Goal: Transaction & Acquisition: Purchase product/service

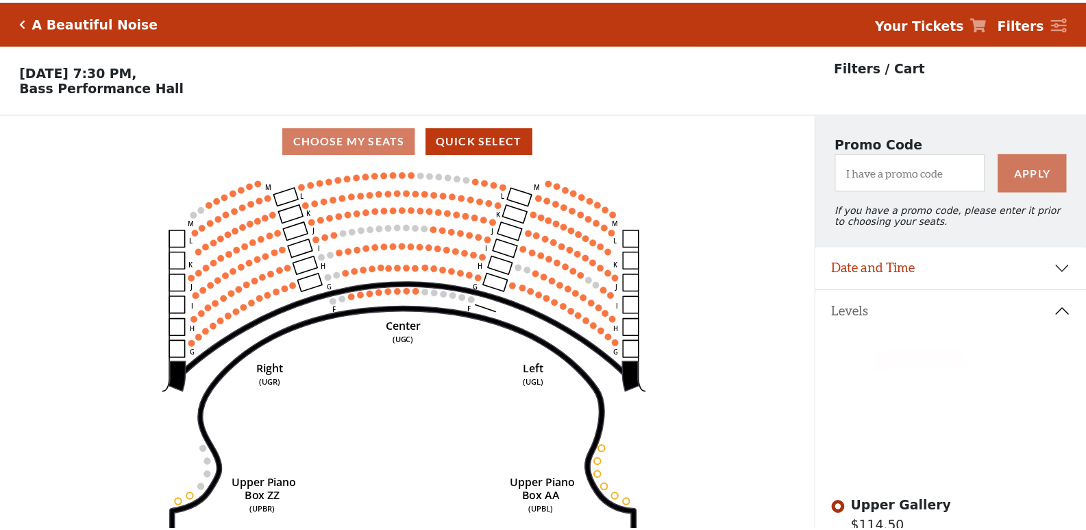
scroll to position [64, 0]
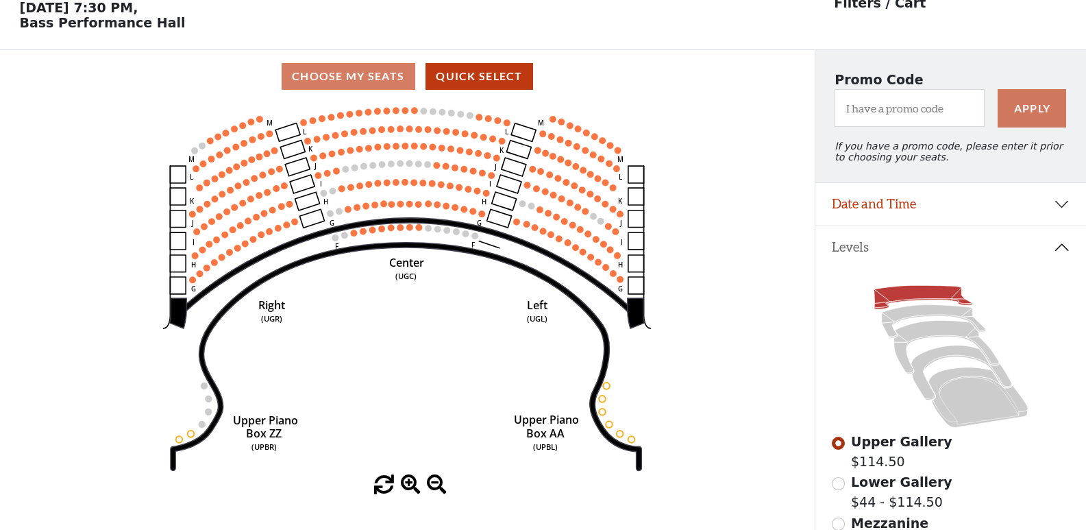
click at [413, 114] on circle at bounding box center [414, 110] width 7 height 7
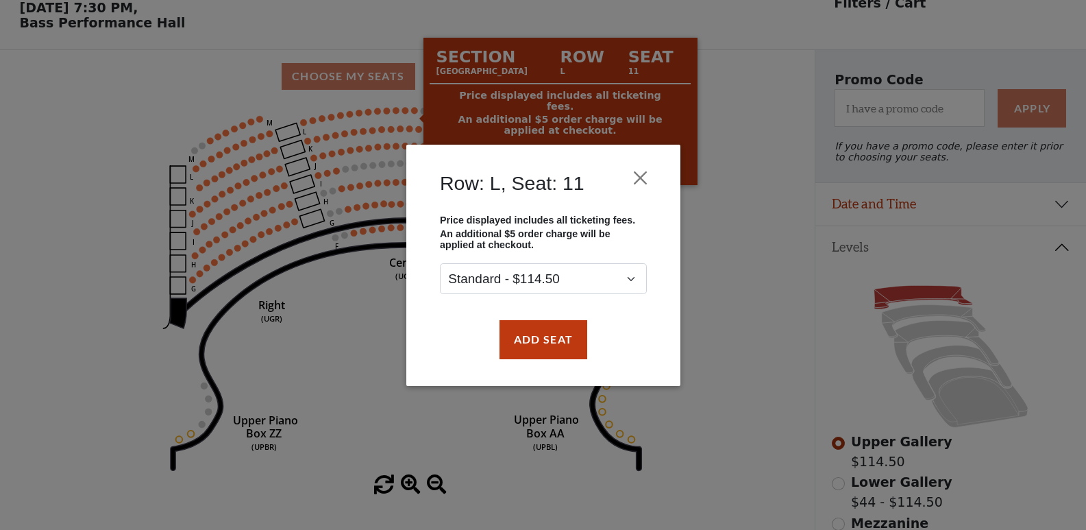
click at [404, 116] on div "Row: L, Seat: 11 Price displayed includes all ticketing fees. An additional $5 …" at bounding box center [543, 265] width 1086 height 530
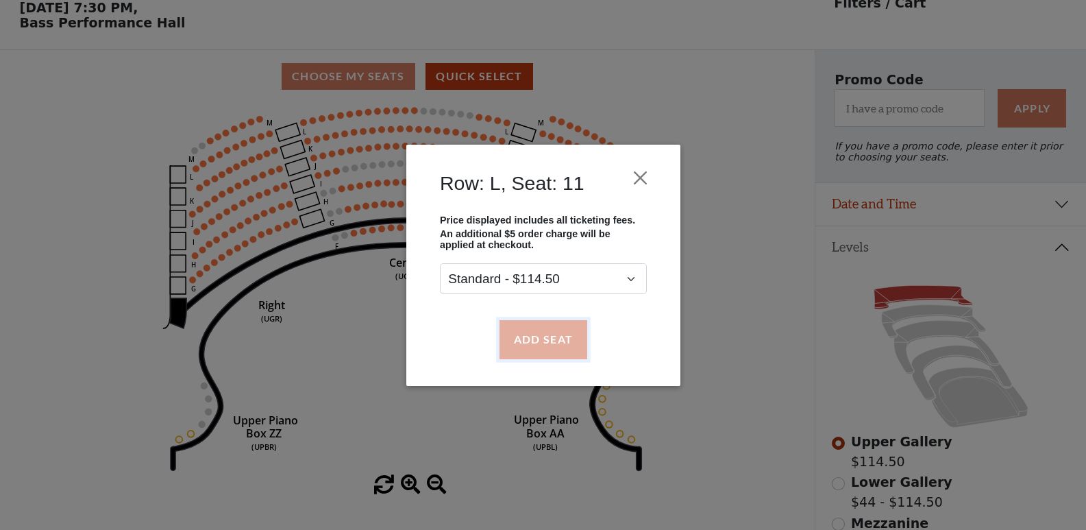
click at [526, 355] on button "Add Seat" at bounding box center [543, 339] width 88 height 38
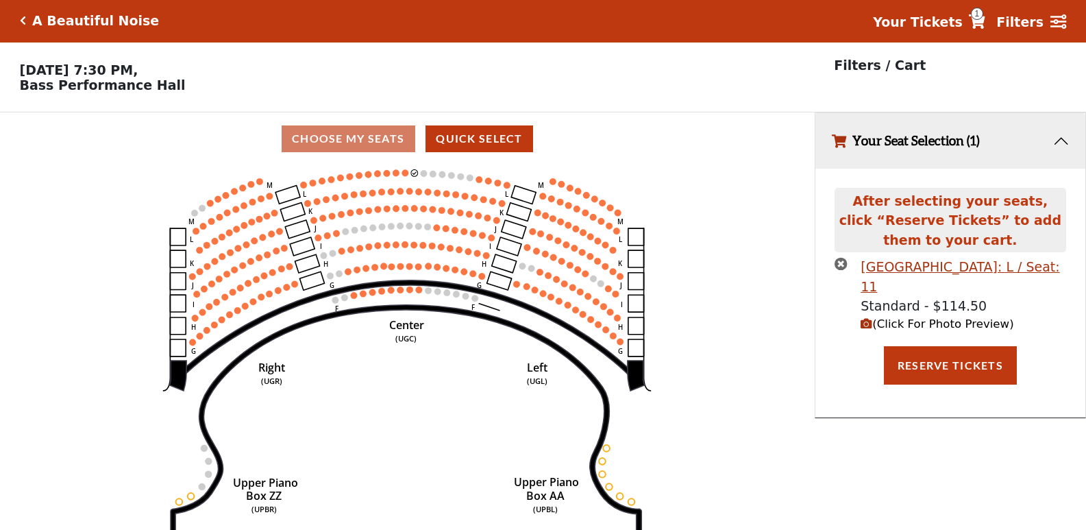
scroll to position [0, 0]
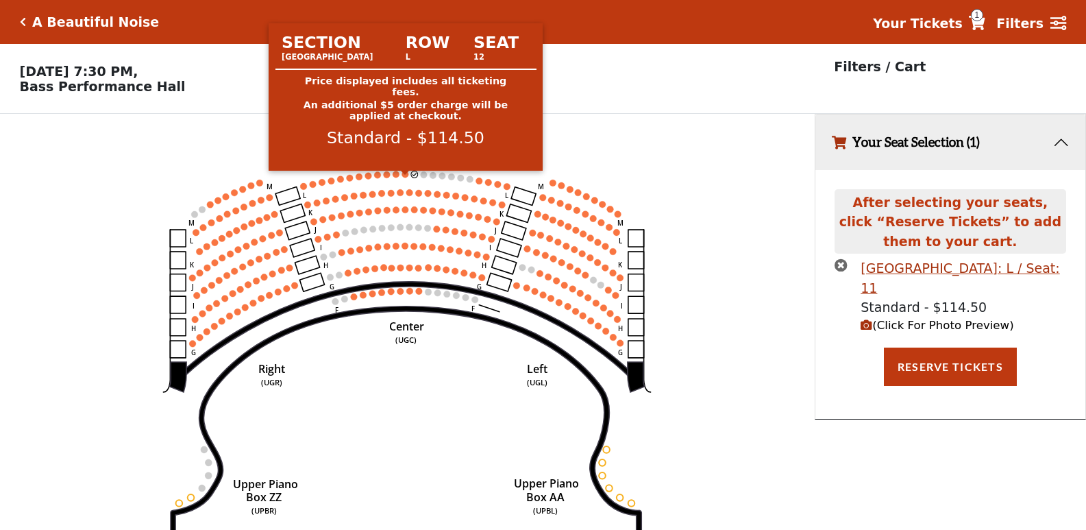
click at [403, 177] on circle at bounding box center [405, 174] width 7 height 7
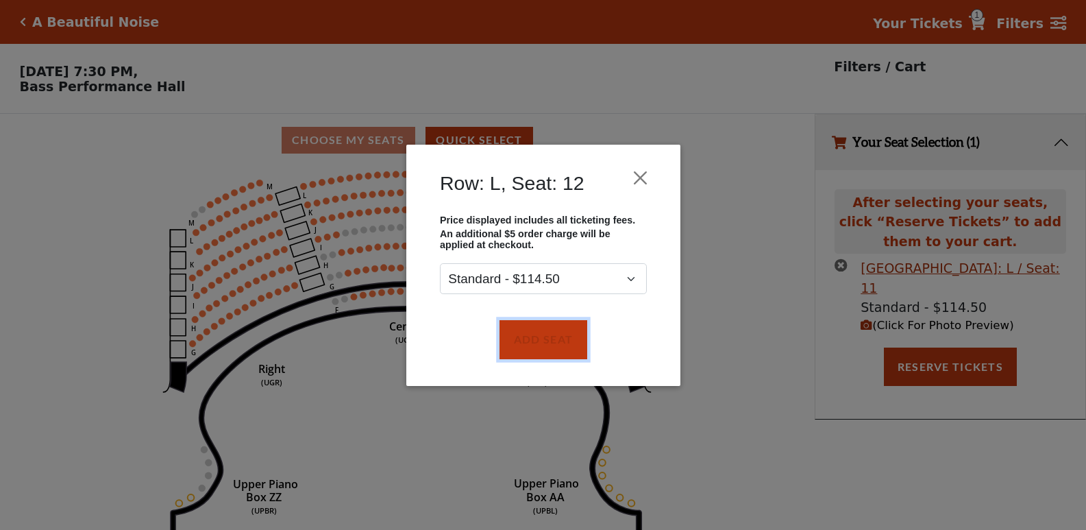
drag, startPoint x: 556, startPoint y: 343, endPoint x: 529, endPoint y: 284, distance: 64.7
click at [555, 343] on button "Add Seat" at bounding box center [543, 339] width 88 height 38
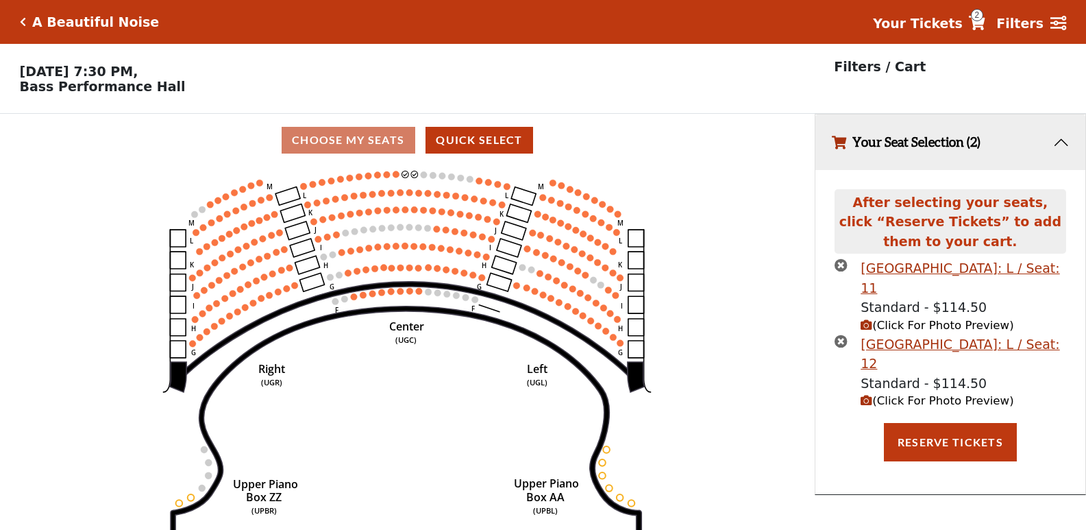
click at [392, 178] on icon "Center (UGC) Right (UGR) Left (UGL) Upper Piano Box ZZ (UPBR) Upper Piano Box A…" at bounding box center [406, 352] width 733 height 372
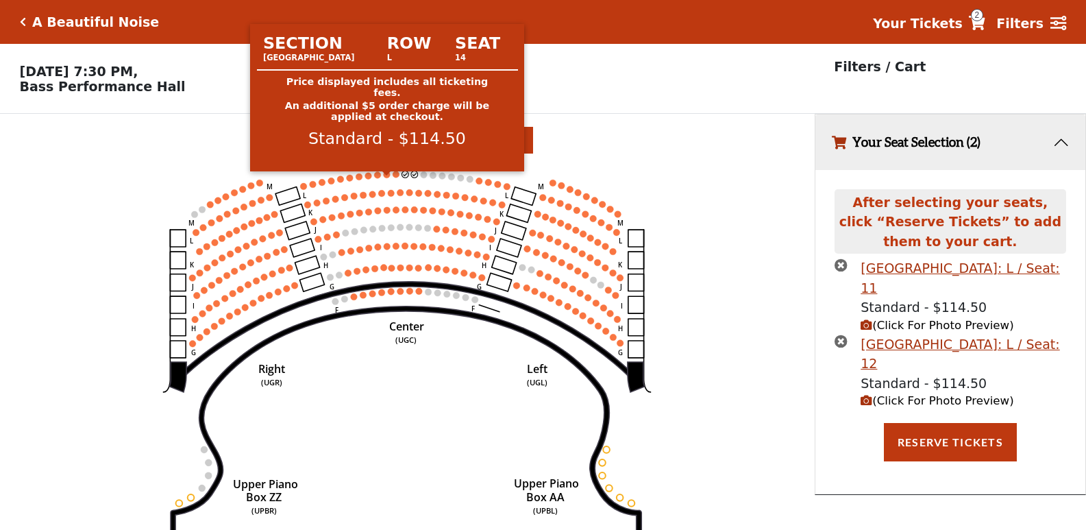
click at [395, 177] on circle at bounding box center [396, 174] width 7 height 7
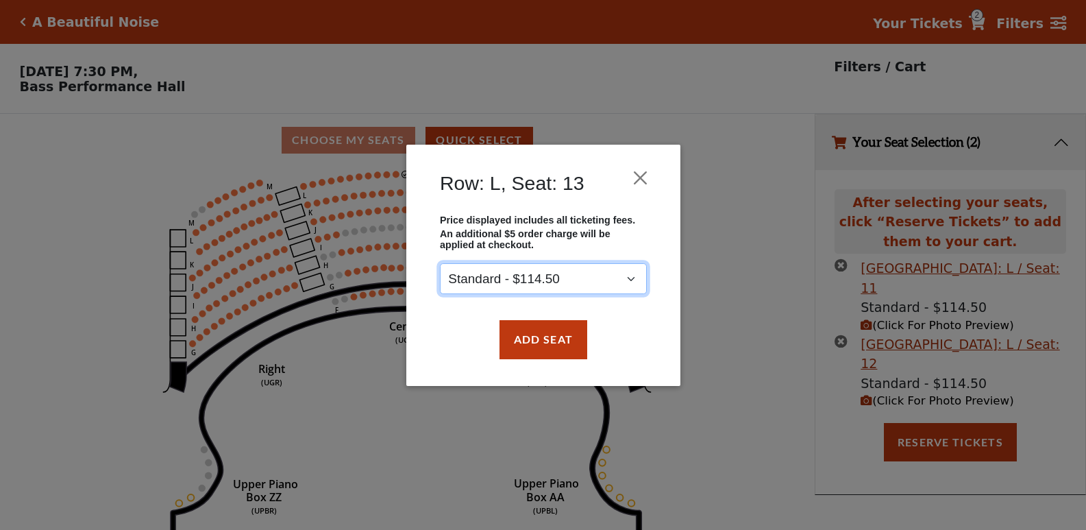
click at [557, 274] on select "Standard - $114.50" at bounding box center [543, 278] width 207 height 31
click at [440, 263] on select "Standard - $114.50" at bounding box center [543, 278] width 207 height 31
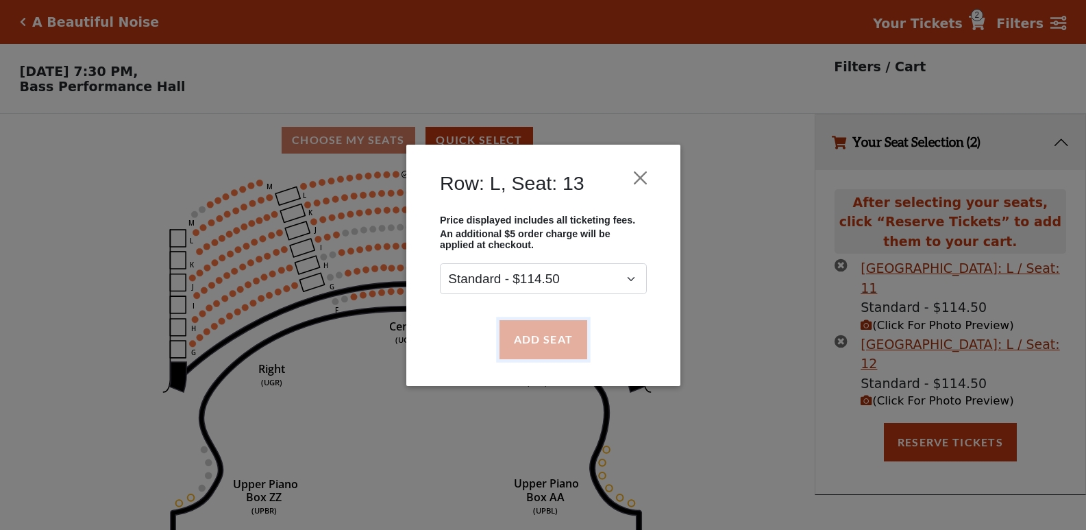
click at [545, 334] on button "Add Seat" at bounding box center [543, 339] width 88 height 38
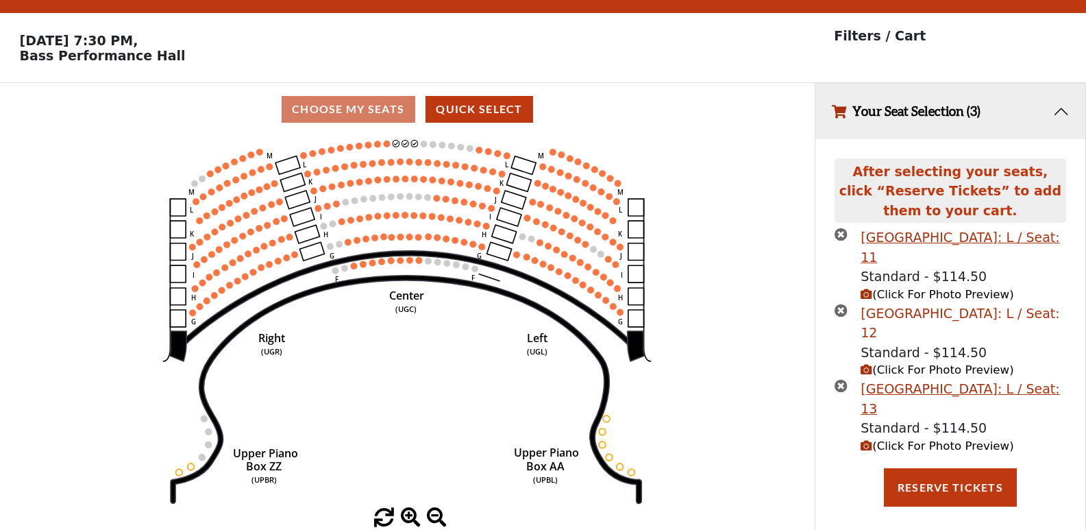
scroll to position [46, 0]
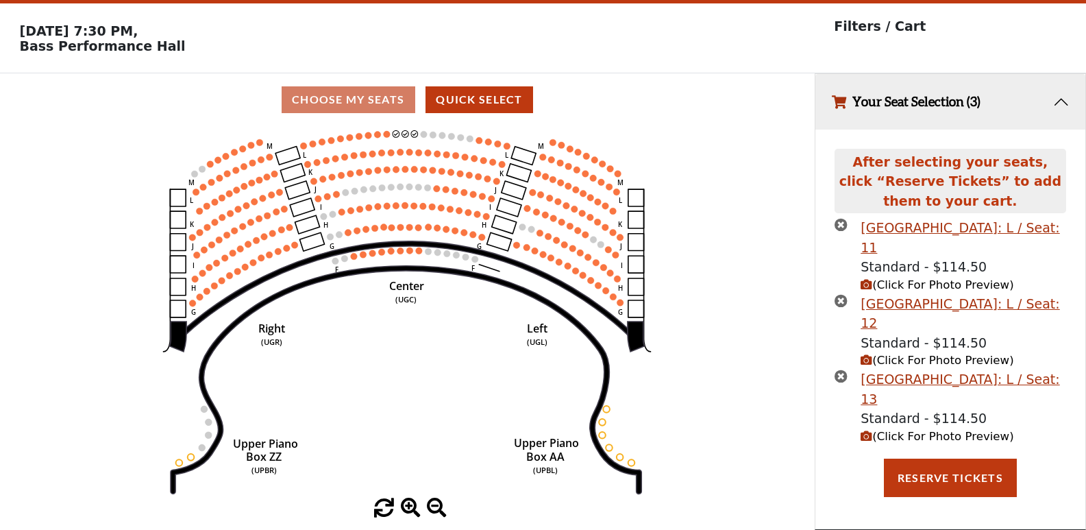
click at [358, 136] on circle at bounding box center [359, 136] width 7 height 7
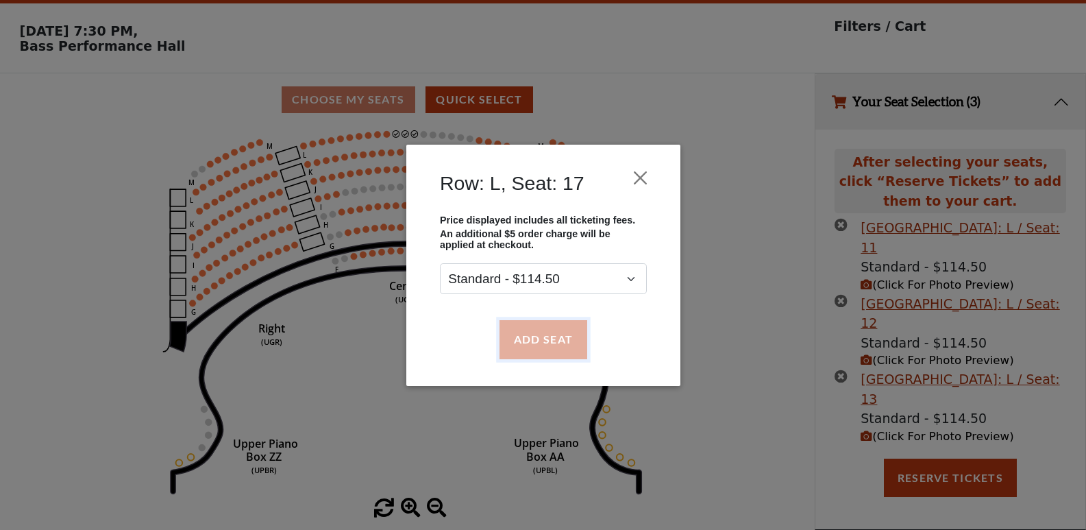
click at [558, 323] on button "Add Seat" at bounding box center [543, 339] width 88 height 38
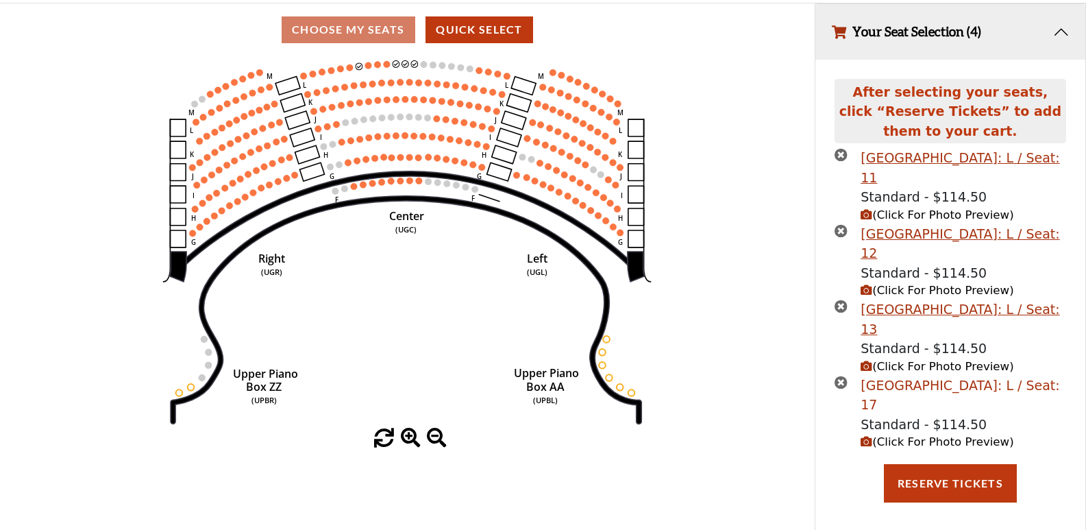
scroll to position [122, 0]
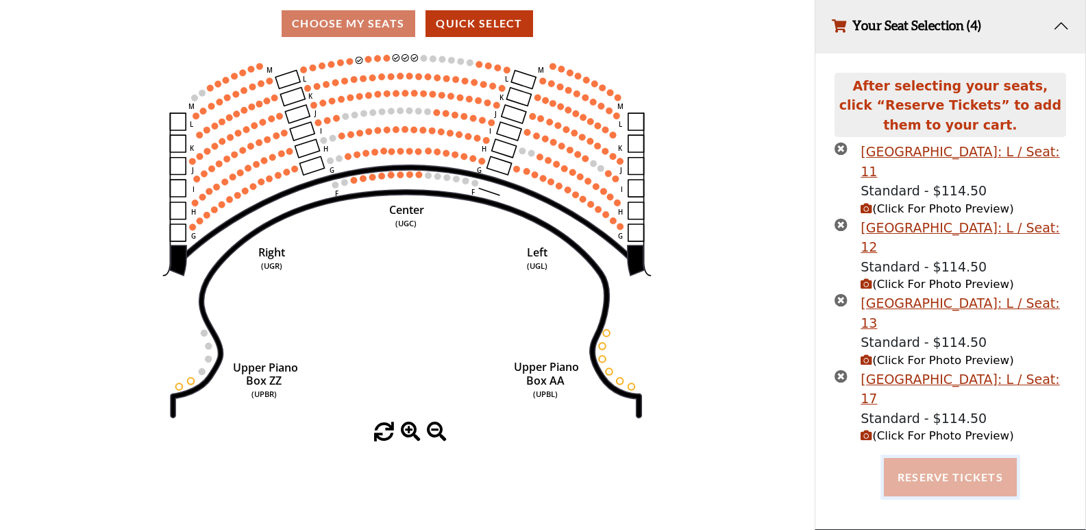
click at [937, 474] on button "Reserve Tickets" at bounding box center [950, 477] width 133 height 38
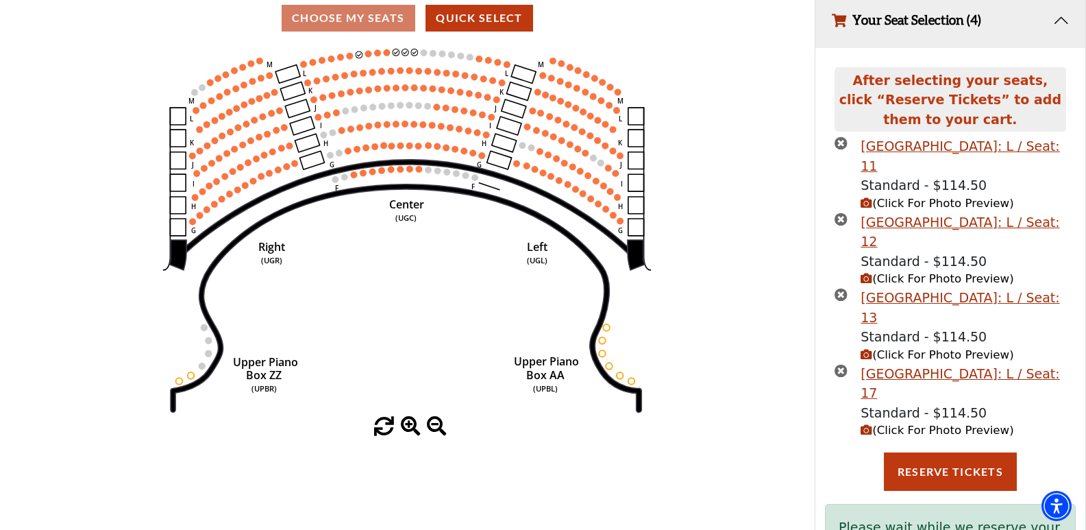
click at [838, 377] on icon "button" at bounding box center [841, 370] width 13 height 13
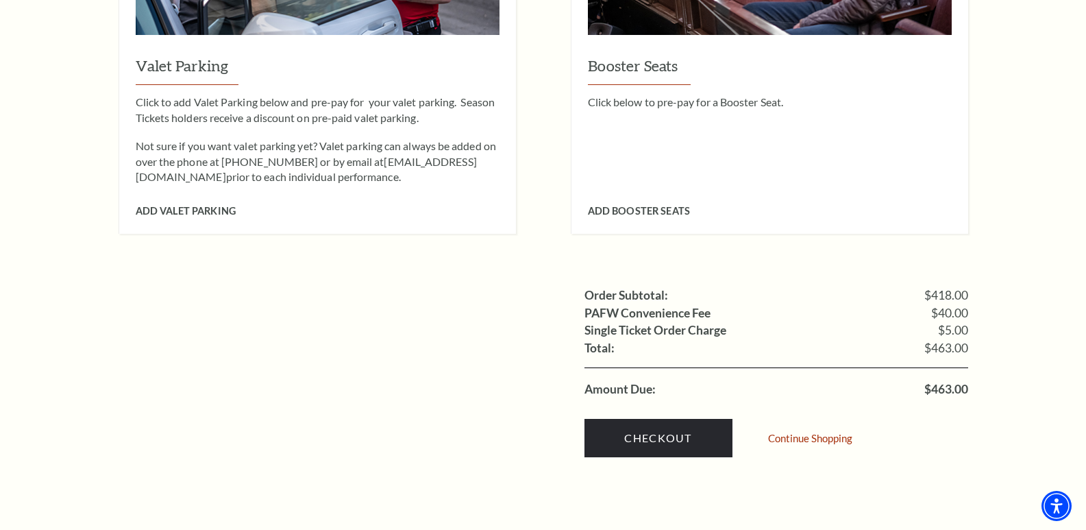
scroll to position [1302, 0]
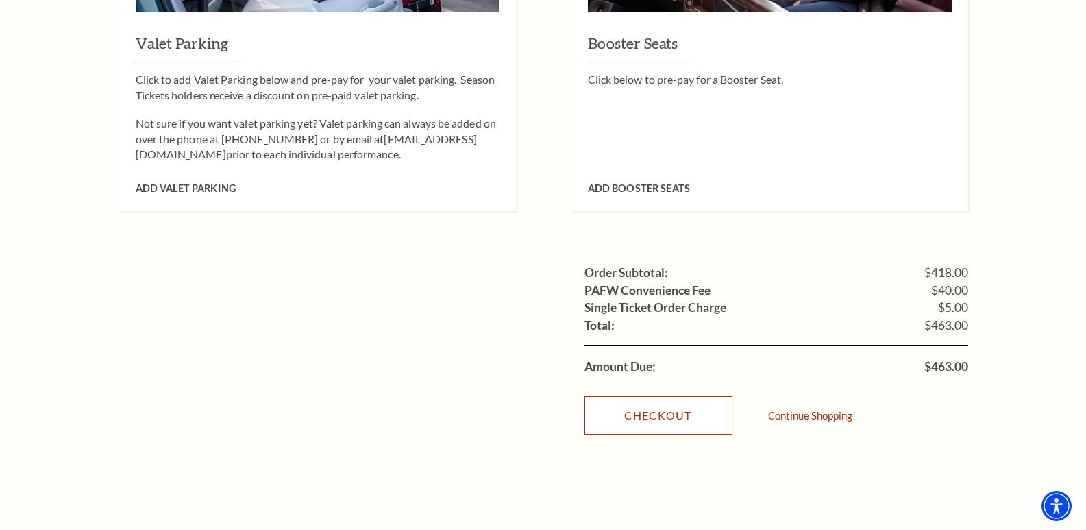
click at [647, 419] on link "Checkout" at bounding box center [658, 415] width 148 height 38
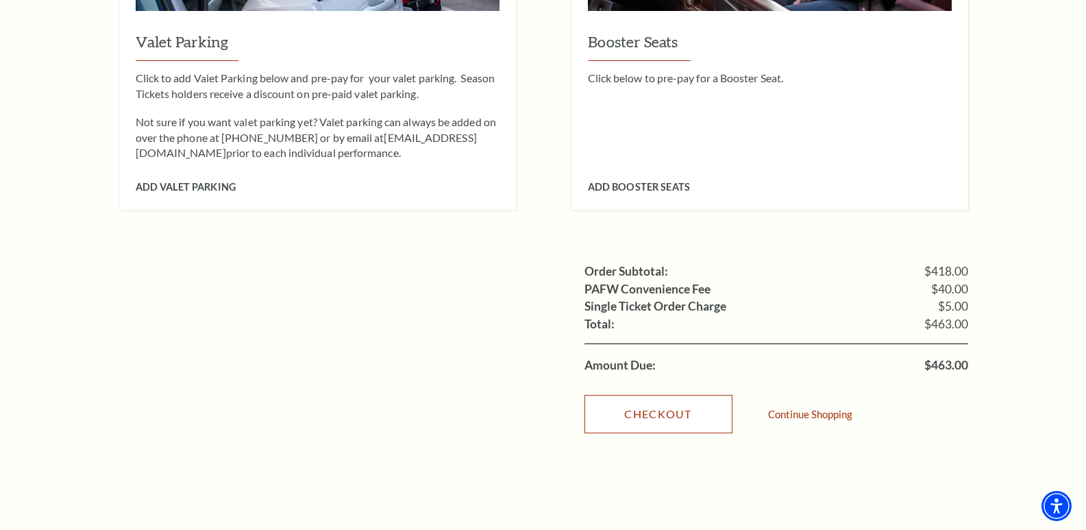
click at [647, 418] on link "Checkout" at bounding box center [658, 414] width 148 height 38
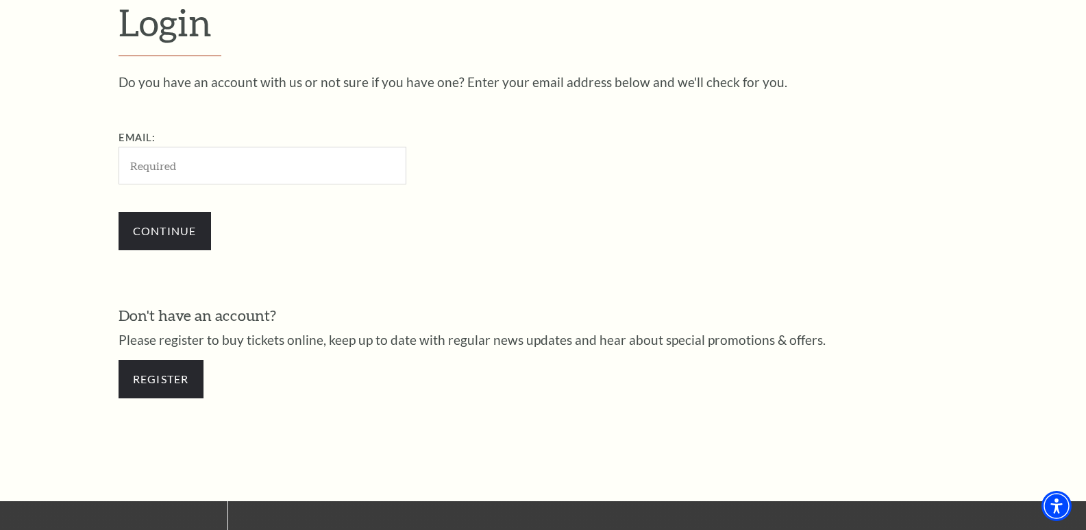
click at [234, 163] on input "Email:" at bounding box center [263, 166] width 288 height 38
type input "[EMAIL_ADDRESS][DOMAIN_NAME]"
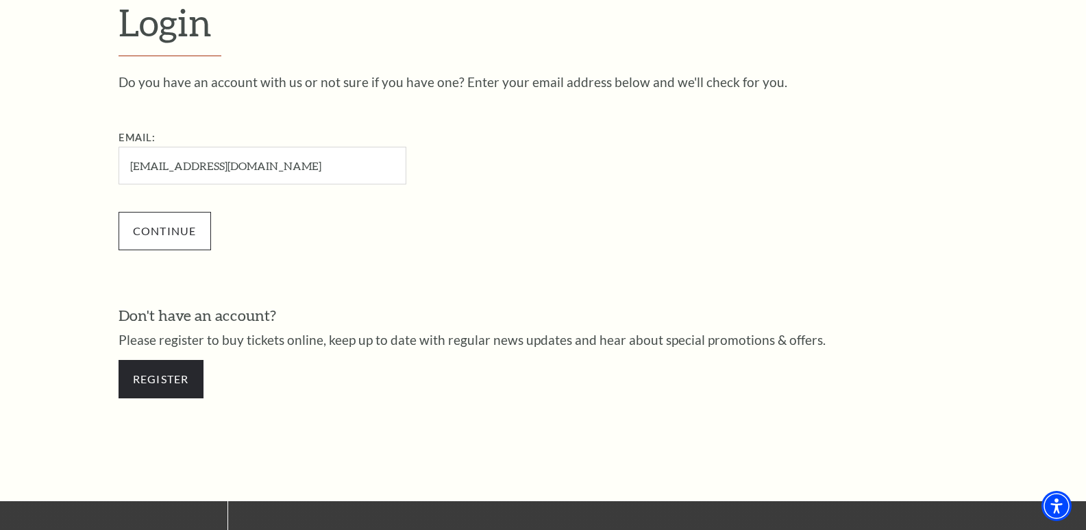
drag, startPoint x: 92, startPoint y: 229, endPoint x: 119, endPoint y: 229, distance: 26.7
click at [94, 229] on form "Login Do you have an account with us or not sure if you have one? Enter your em…" at bounding box center [543, 206] width 1086 height 590
click at [152, 230] on input "Continue" at bounding box center [165, 231] width 92 height 38
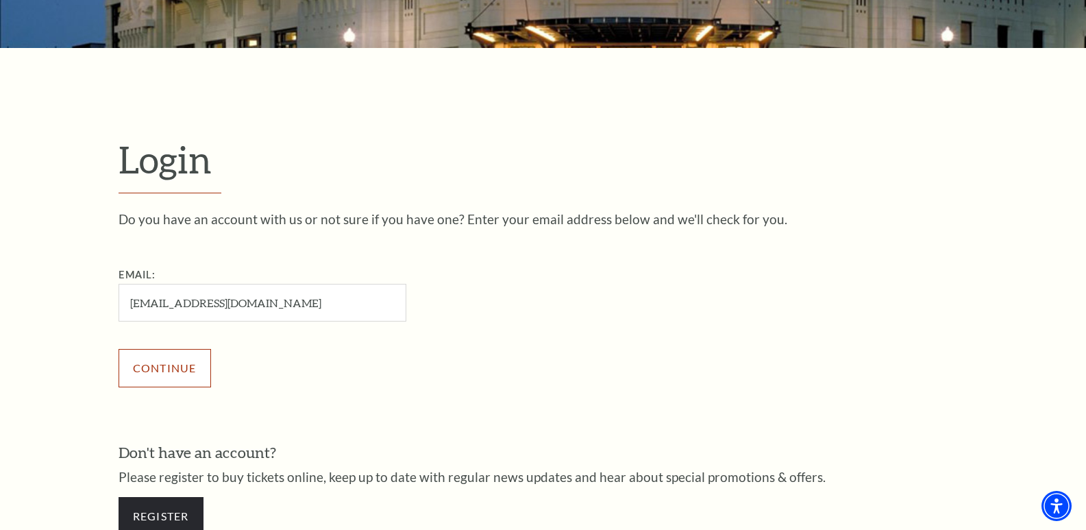
scroll to position [325, 0]
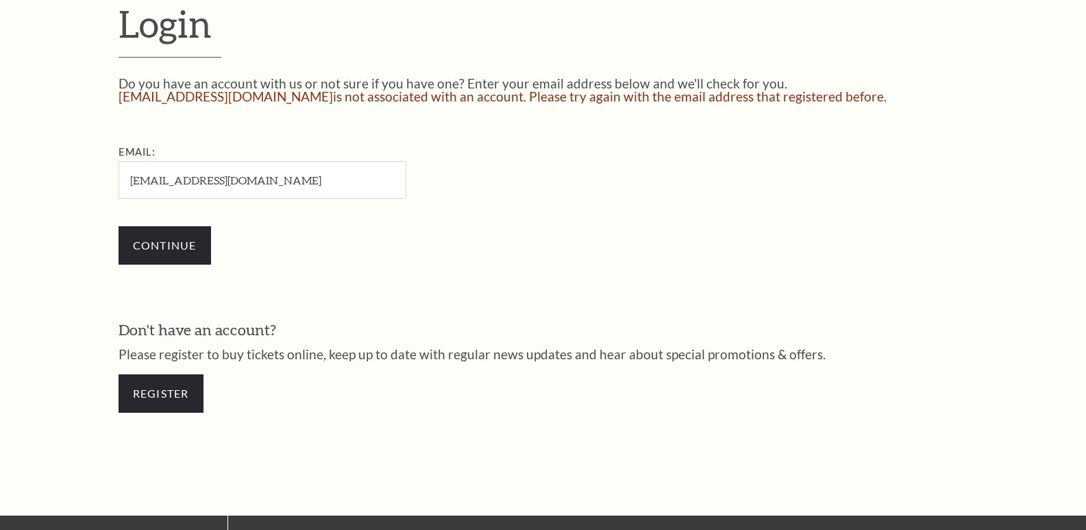
scroll to position [534, 0]
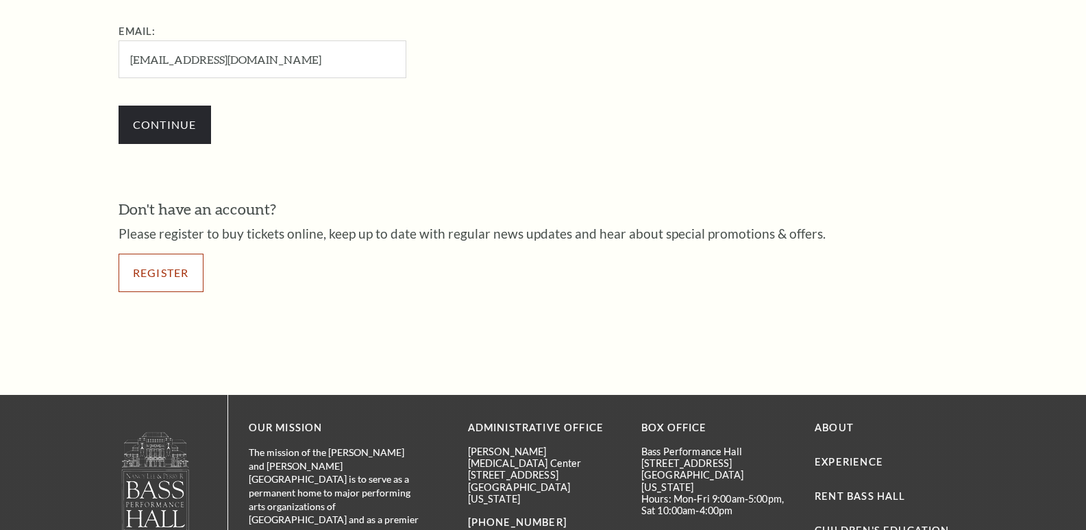
click at [164, 271] on link "Register" at bounding box center [161, 273] width 85 height 38
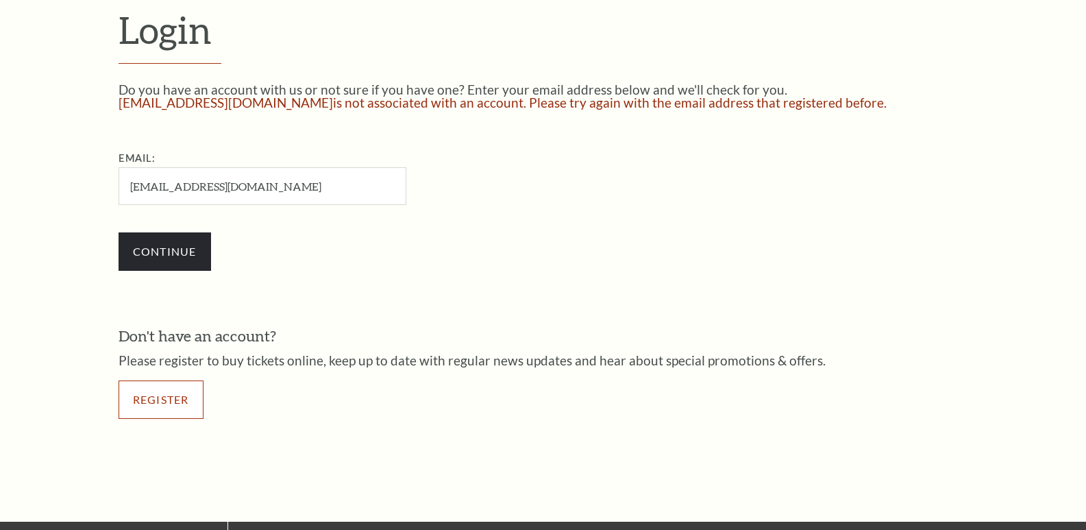
scroll to position [397, 0]
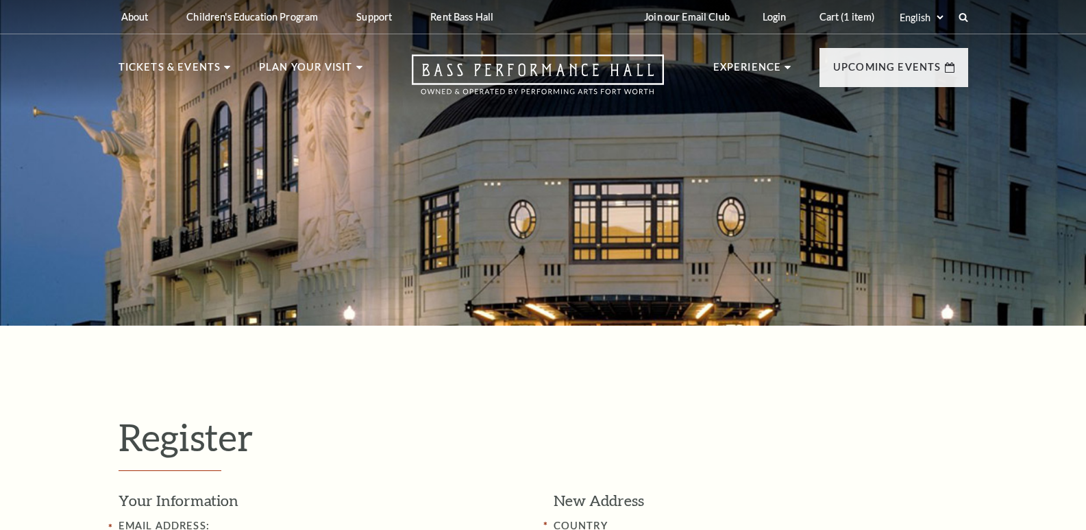
select select "1"
select select "[GEOGRAPHIC_DATA]"
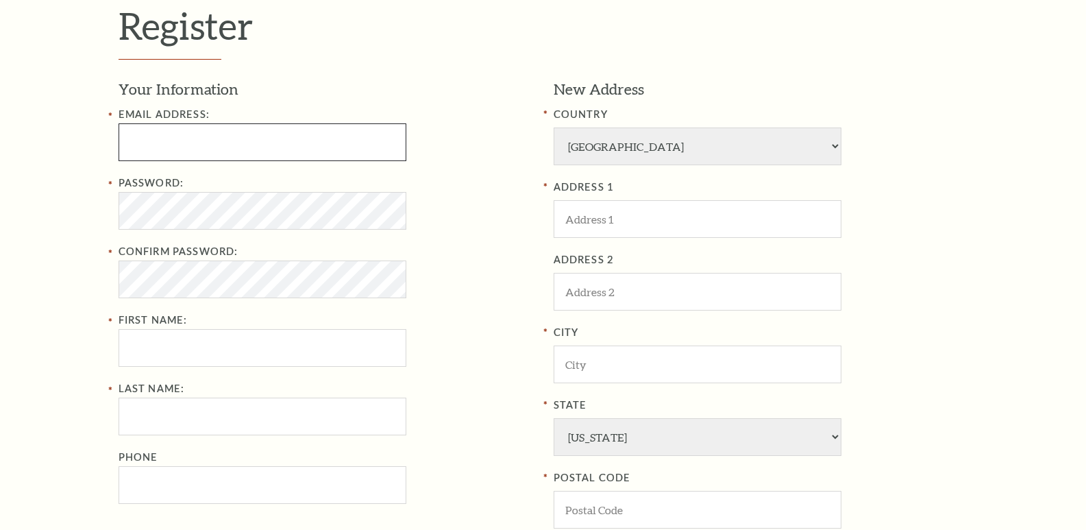
click at [268, 158] on input "text" at bounding box center [263, 142] width 288 height 38
type input "[EMAIL_ADDRESS][DOMAIN_NAME]"
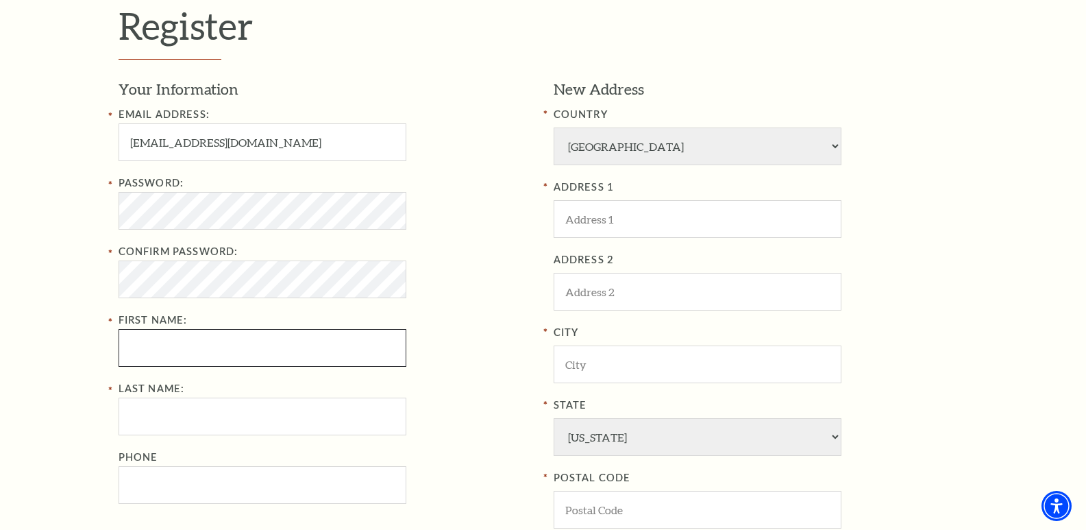
type input "[PERSON_NAME]"
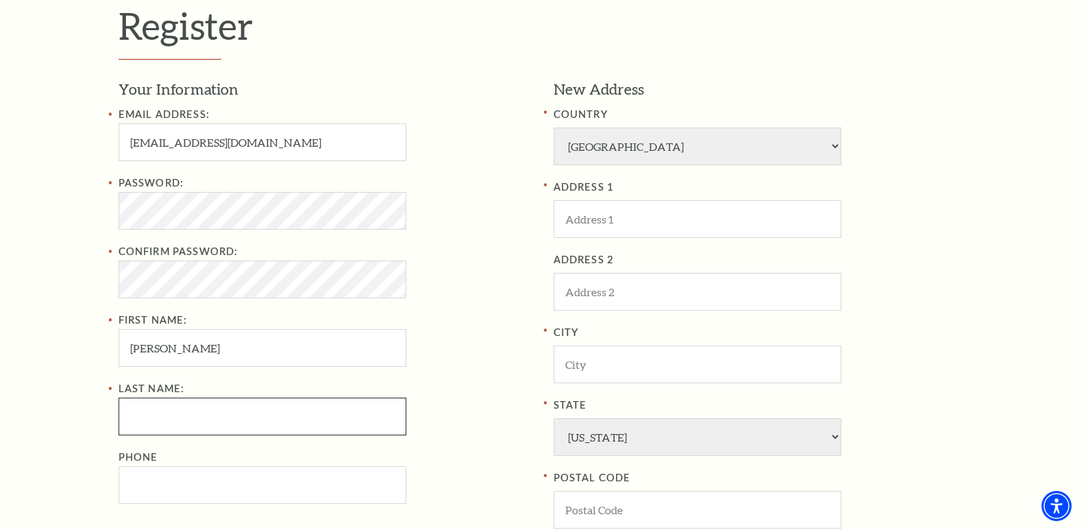
type input "Schroeder"
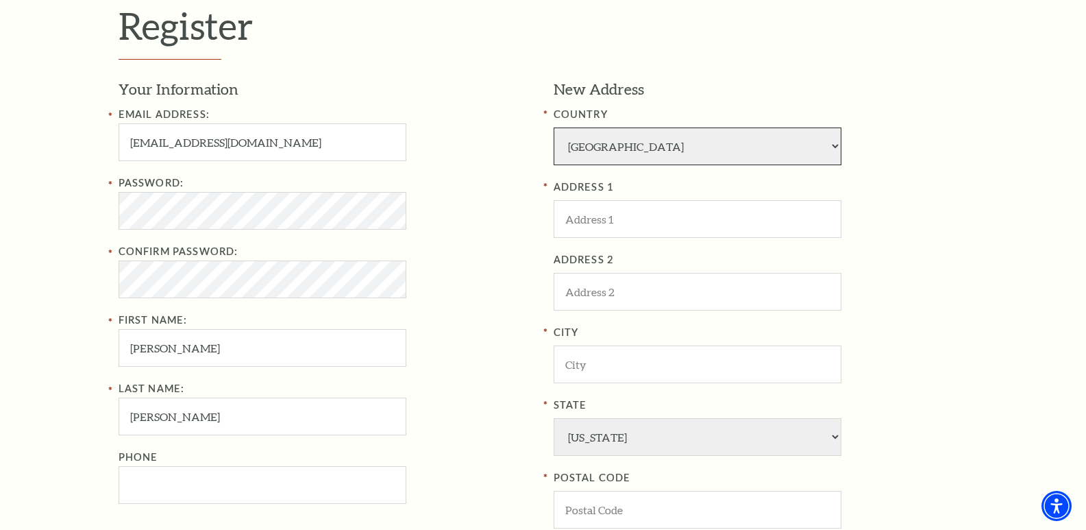
select select "232"
type input "8710 Lila Crest Apt. 007"
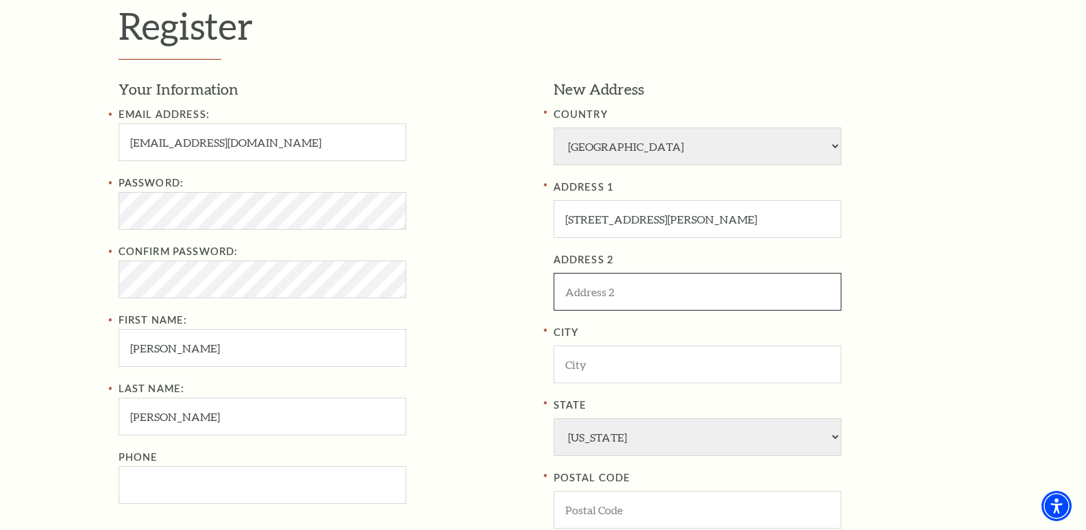
type input "dfsghdfhgfh"
type input "East Tomas"
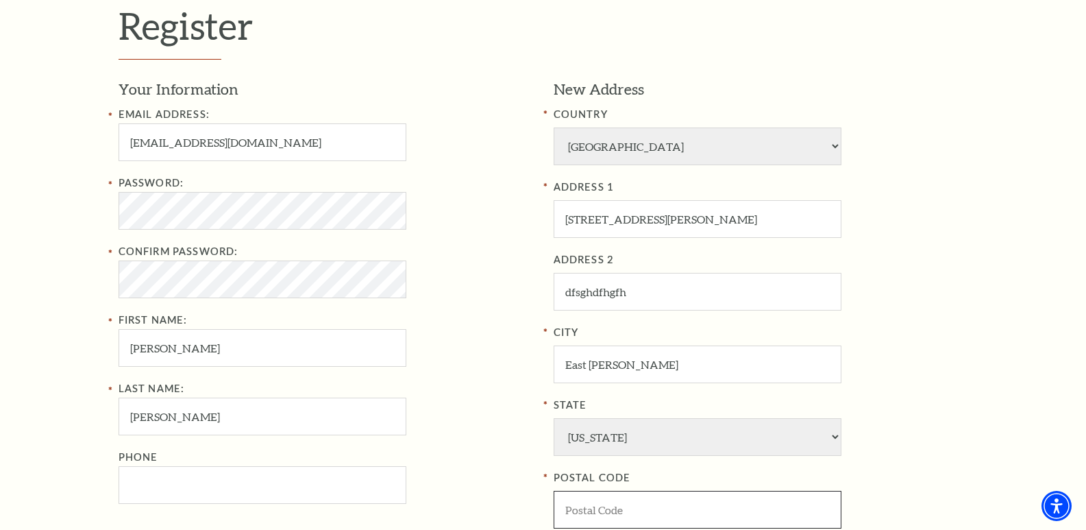
type input "10005"
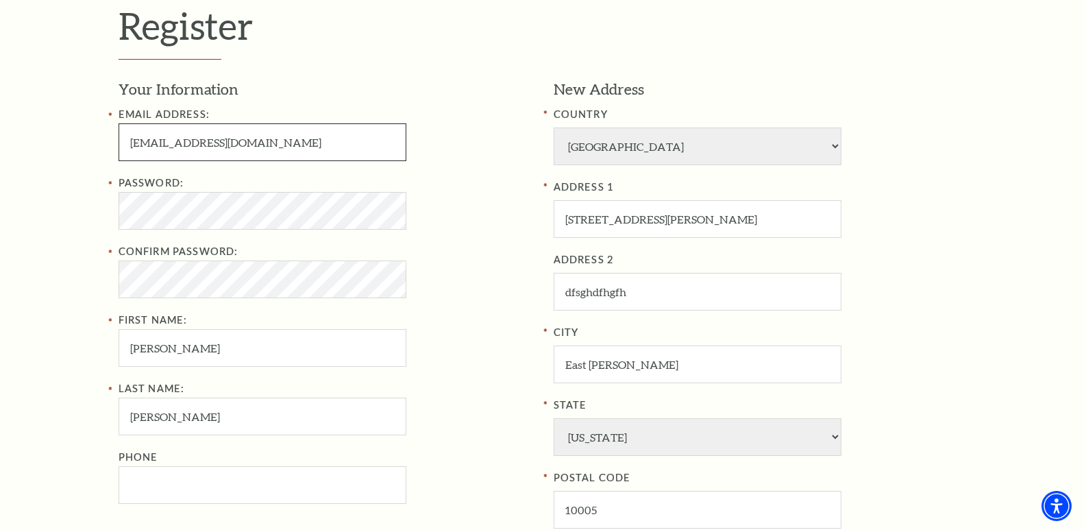
select select
click at [196, 149] on input "redachroeder@gmail.com" at bounding box center [263, 142] width 288 height 38
type input "[EMAIL_ADDRESS][DOMAIN_NAME]"
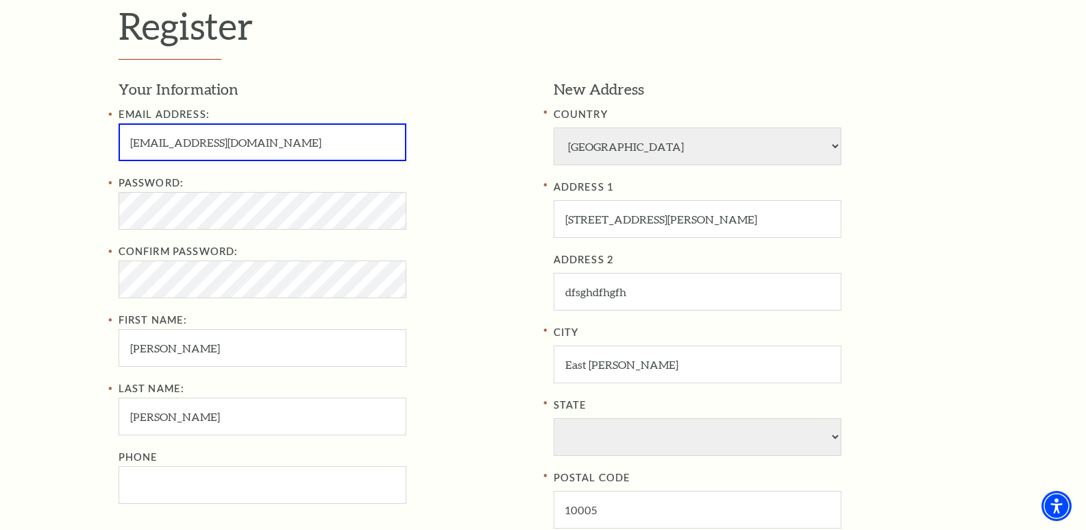
scroll to position [480, 0]
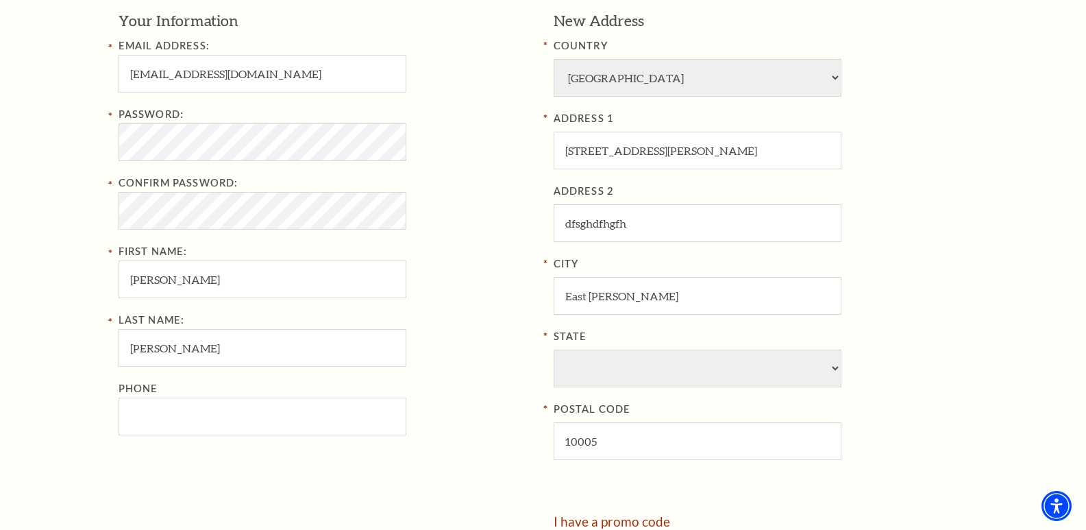
click at [82, 282] on div "Register Your Information Email Address: redachroeder25@gmail.com Password: Con…" at bounding box center [543, 264] width 1086 height 837
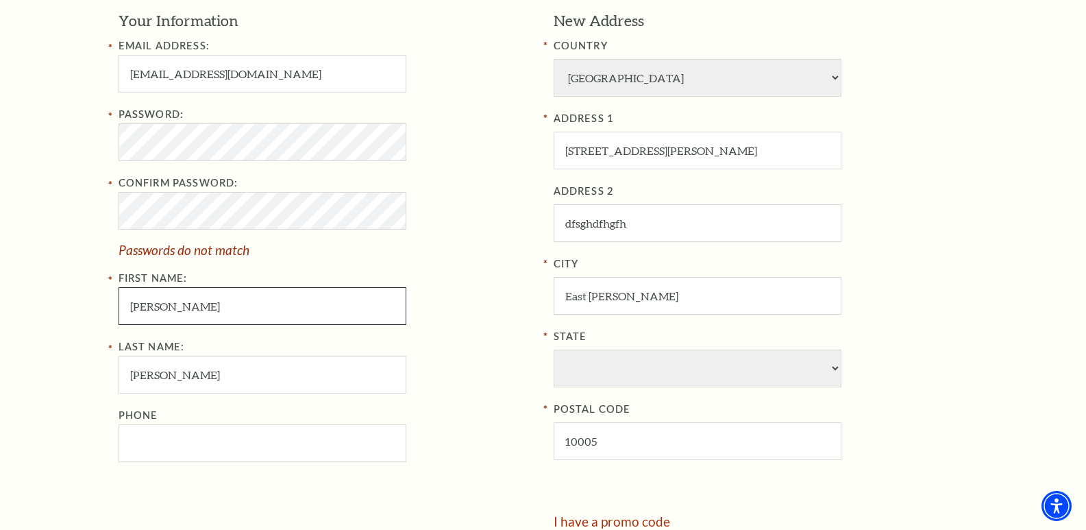
drag, startPoint x: 220, startPoint y: 291, endPoint x: 223, endPoint y: 273, distance: 18.0
click at [220, 291] on input "Freda" at bounding box center [263, 306] width 288 height 38
click at [84, 260] on div "Register Your Information Email Address: redachroeder25@gmail.com Password: Con…" at bounding box center [543, 264] width 1086 height 837
click at [85, 195] on div "Register Your Information Email Address: redachroeder25@gmail.com Password: Con…" at bounding box center [543, 264] width 1086 height 837
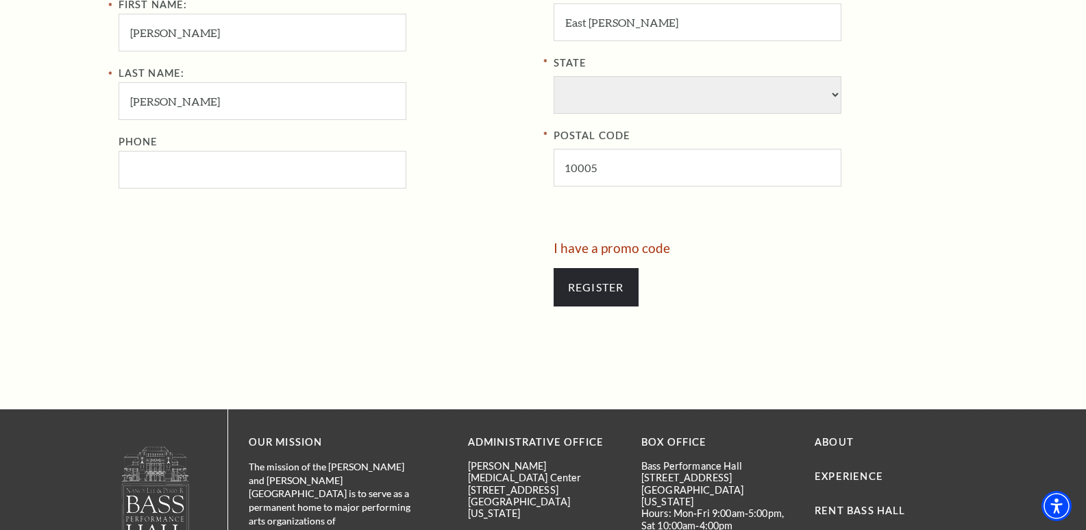
scroll to position [754, 0]
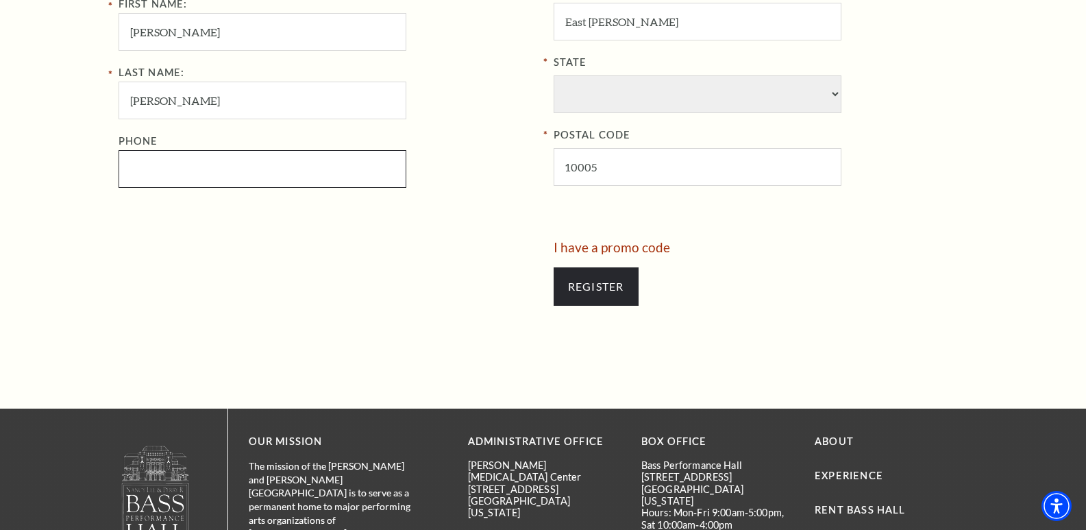
click at [236, 175] on input "Phone" at bounding box center [263, 169] width 288 height 38
type input "826-089-2696"
click at [554, 267] on input "Register" at bounding box center [596, 286] width 85 height 38
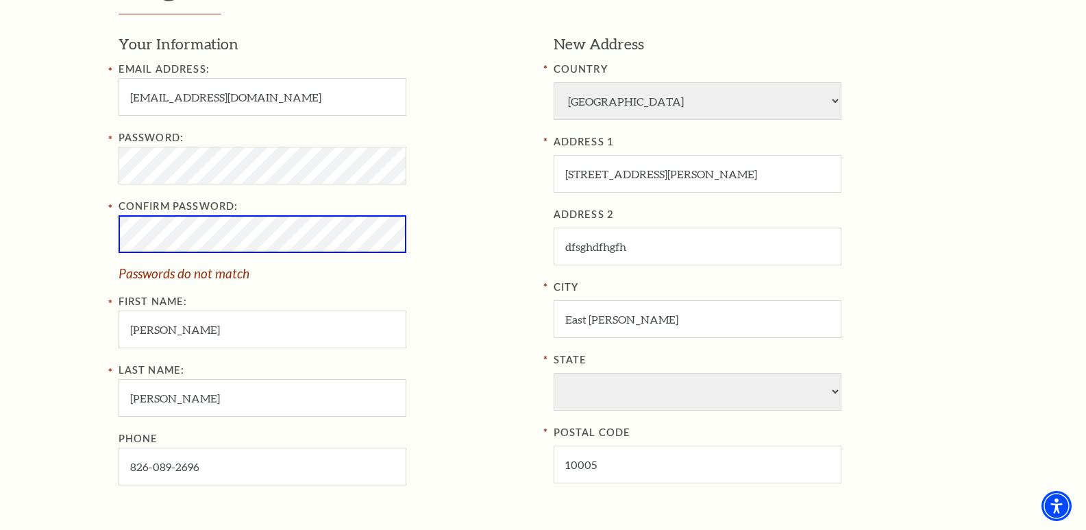
scroll to position [563, 0]
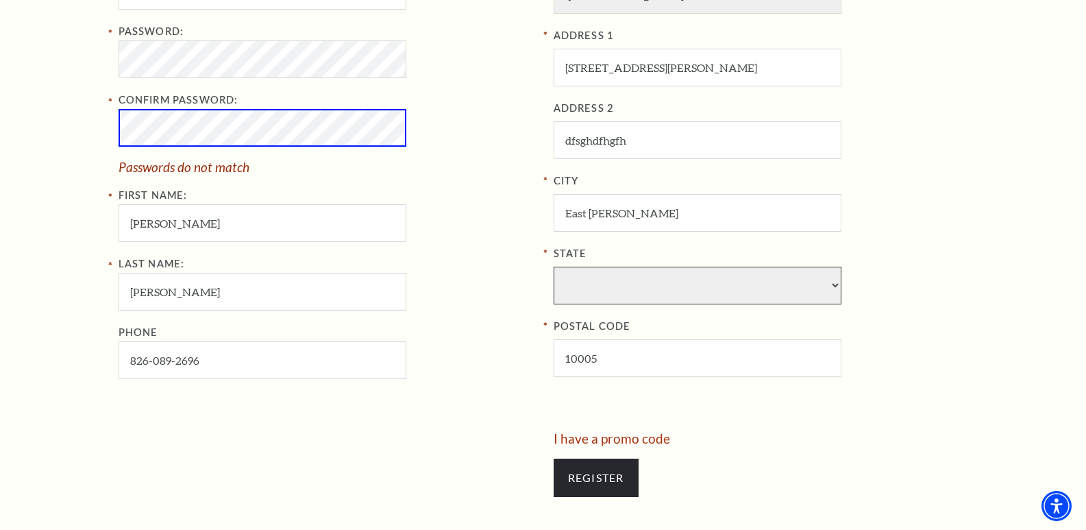
click at [632, 283] on select "State" at bounding box center [698, 286] width 288 height 38
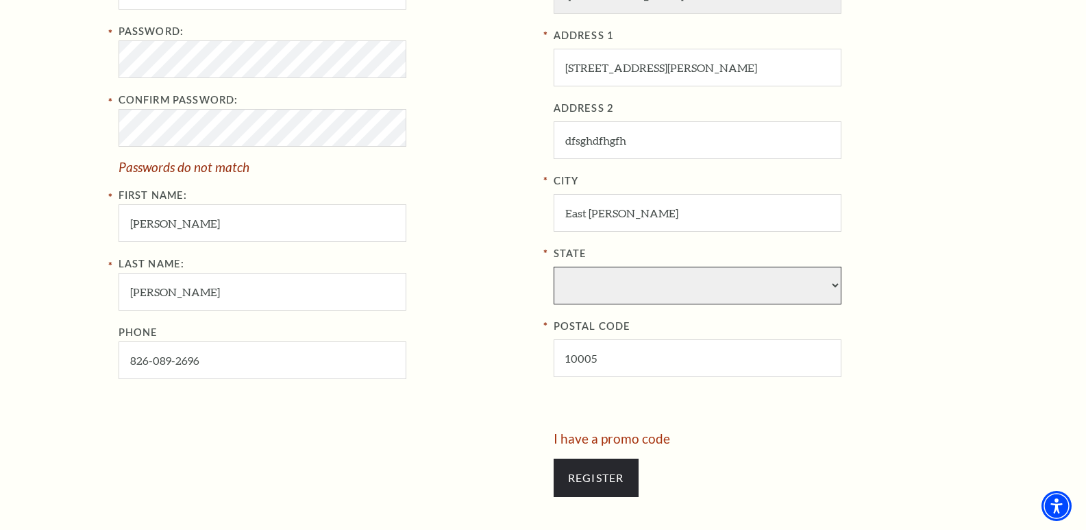
click at [625, 279] on select "State" at bounding box center [698, 286] width 288 height 38
click at [819, 281] on select "State" at bounding box center [698, 286] width 288 height 38
click at [823, 277] on select "State" at bounding box center [698, 286] width 288 height 38
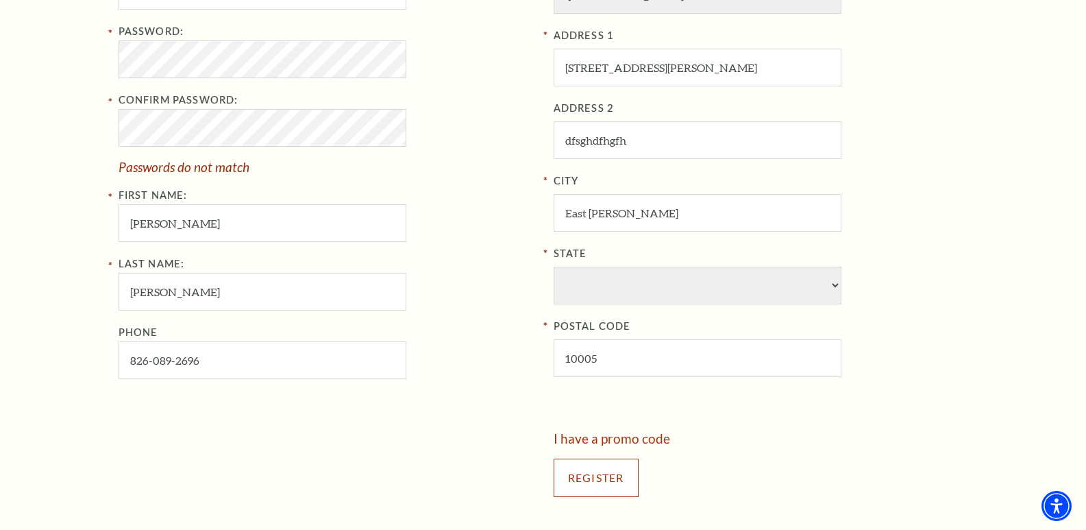
click at [554, 497] on input "Register" at bounding box center [596, 477] width 85 height 38
click at [567, 488] on input "Register" at bounding box center [596, 477] width 85 height 38
click at [610, 462] on input "Register" at bounding box center [596, 477] width 85 height 38
click at [610, 465] on input "Register" at bounding box center [596, 477] width 85 height 38
click at [617, 467] on input "Register" at bounding box center [596, 477] width 85 height 38
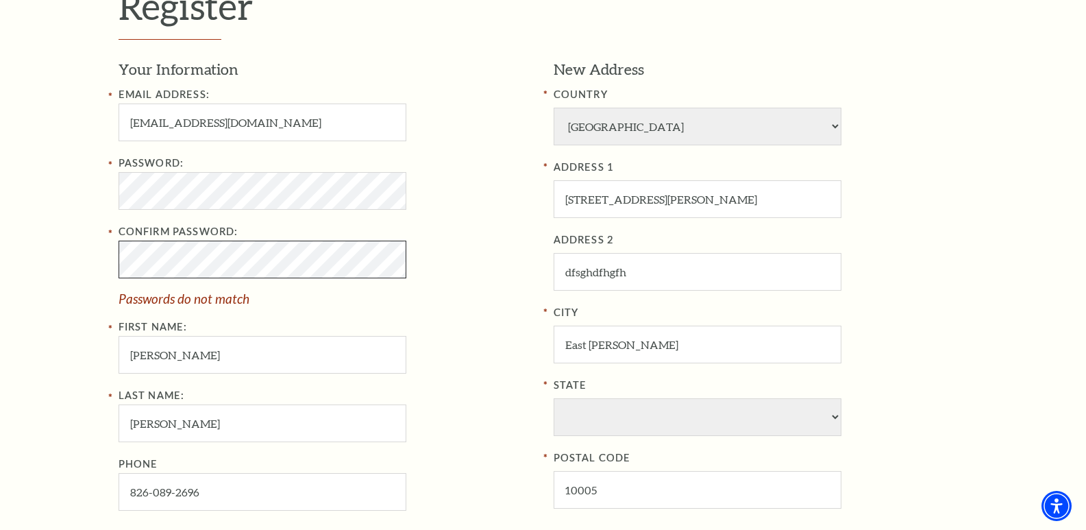
scroll to position [425, 0]
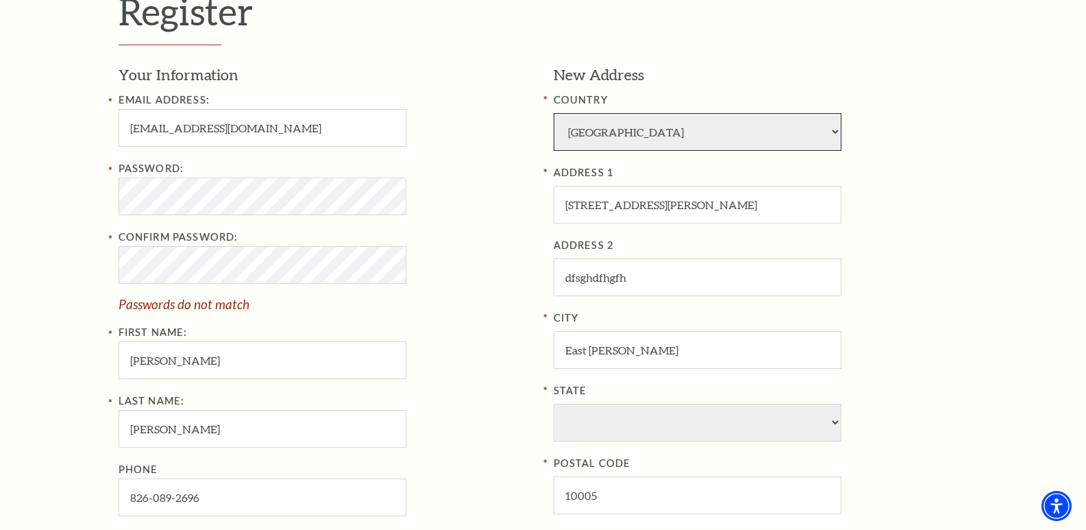
click at [669, 127] on select "Afghanistan Albania Algeria Andorra Angola Antigua and Barbuda Argentina Aruba …" at bounding box center [698, 132] width 288 height 38
select select "1"
click at [554, 113] on select "Afghanistan Albania Algeria Andorra Angola Antigua and Barbuda Argentina Aruba …" at bounding box center [698, 132] width 288 height 38
select select "TX"
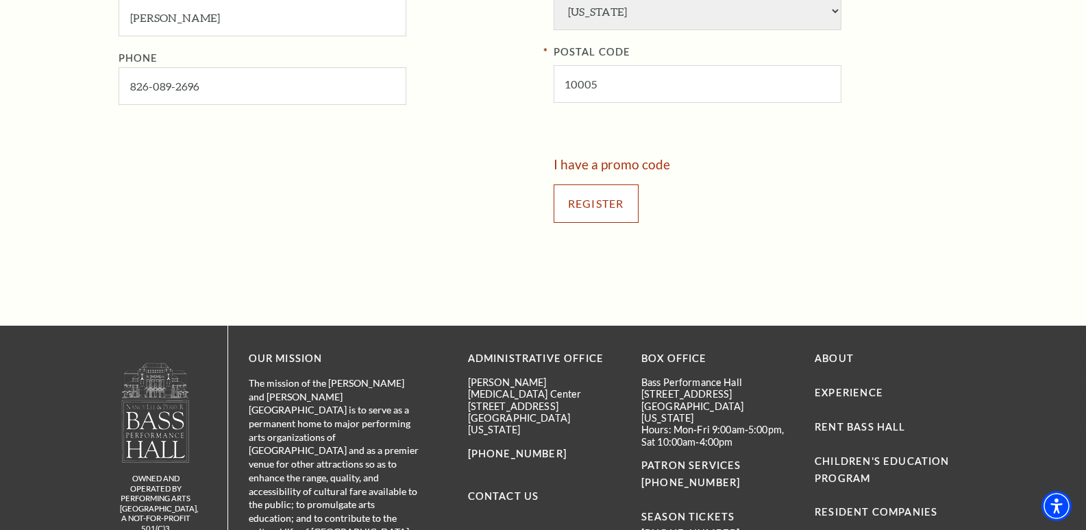
click at [589, 210] on input "Register" at bounding box center [596, 203] width 85 height 38
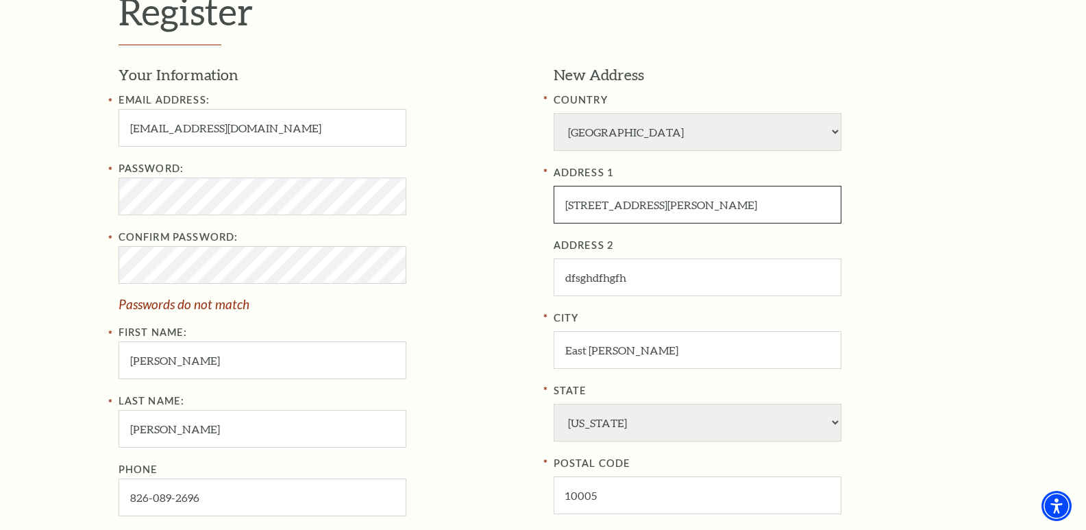
drag, startPoint x: 590, startPoint y: 201, endPoint x: 631, endPoint y: 186, distance: 43.6
click at [591, 200] on input "8710 Lila Crest Apt. 007" at bounding box center [698, 205] width 288 height 38
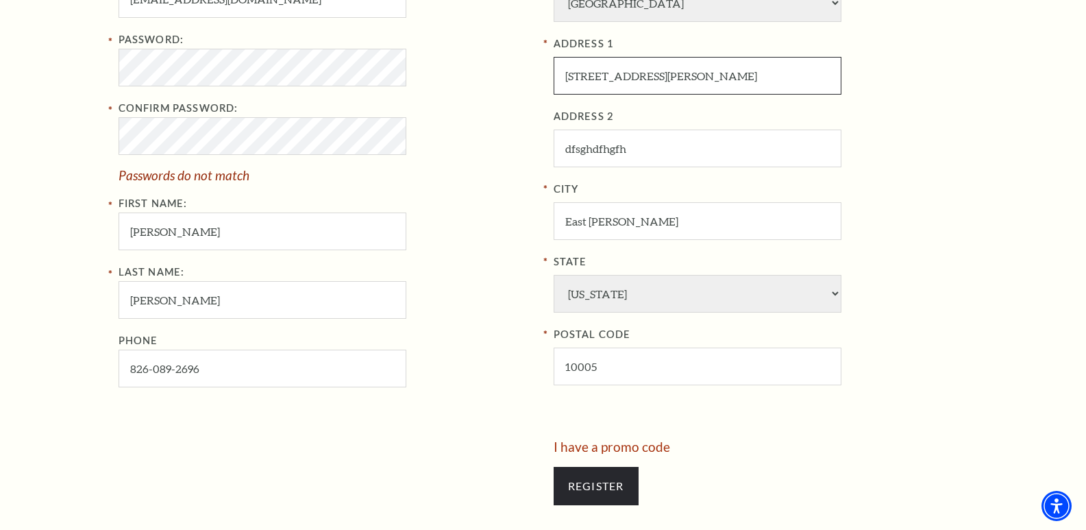
scroll to position [631, 0]
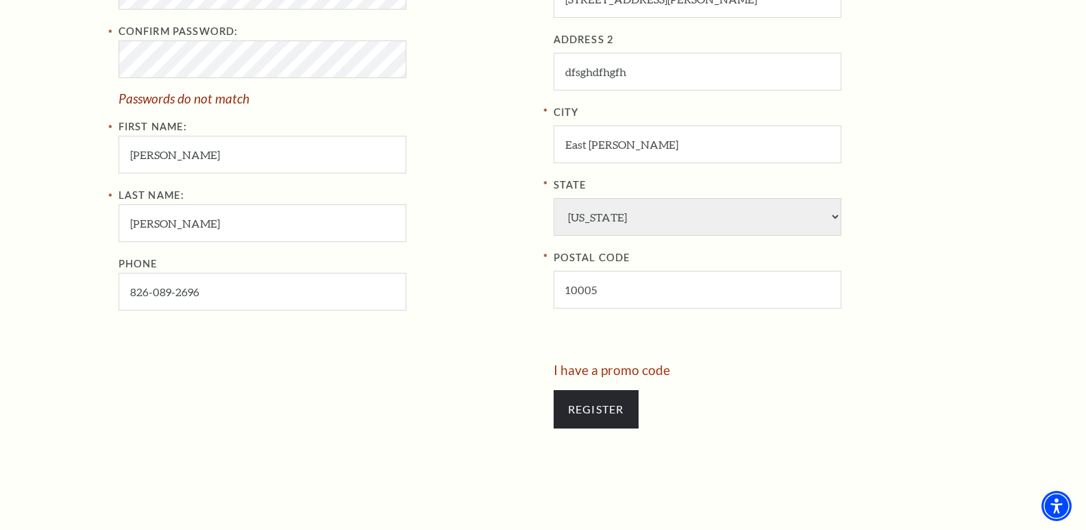
click at [493, 212] on div "Last Name: Schroeder Phone 826-089-2696" at bounding box center [326, 248] width 415 height 123
click at [586, 404] on input "Register" at bounding box center [596, 409] width 85 height 38
click at [585, 402] on input "Register" at bounding box center [596, 409] width 85 height 38
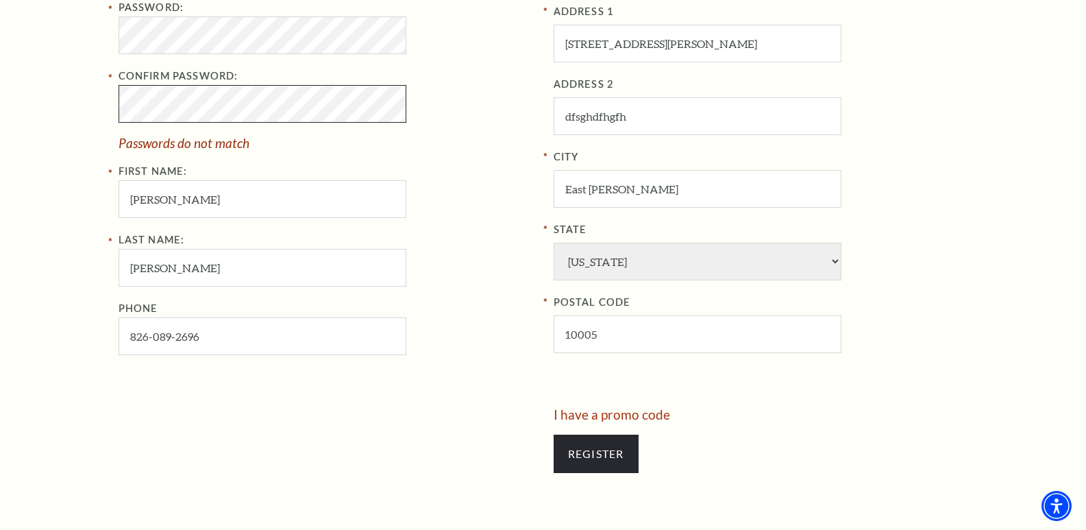
scroll to position [563, 0]
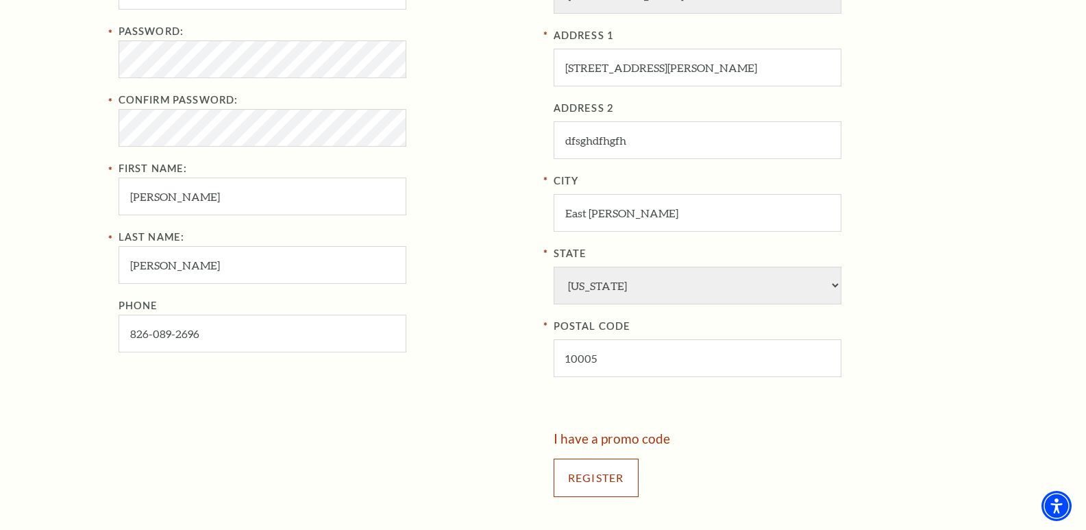
click at [573, 476] on input "Register" at bounding box center [596, 477] width 85 height 38
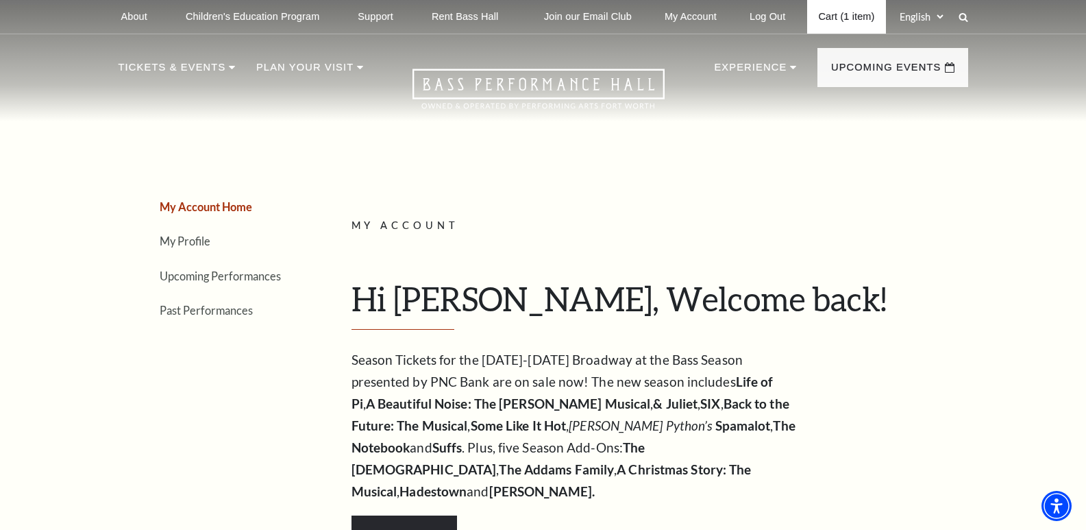
click at [837, 18] on link "Cart (1 item)" at bounding box center [846, 17] width 78 height 34
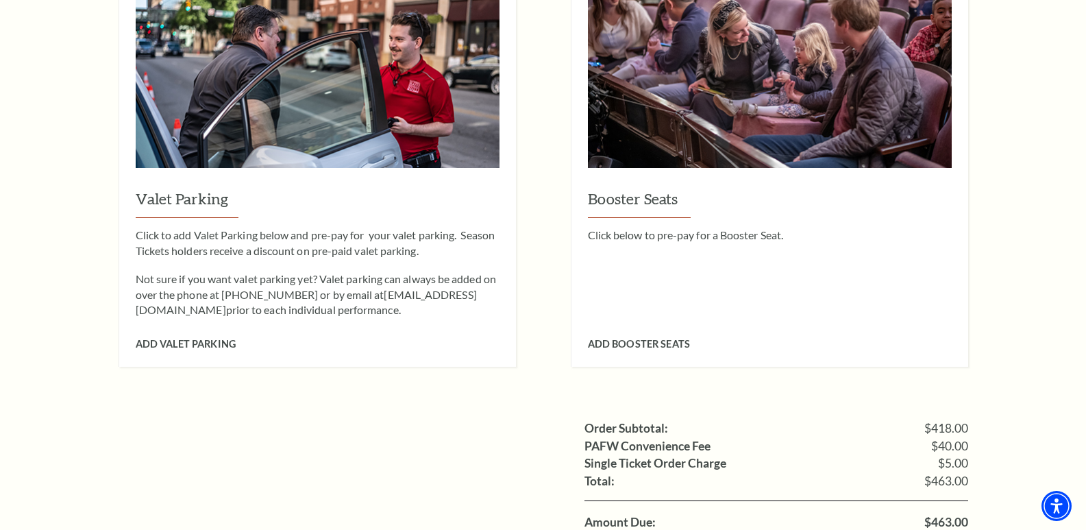
scroll to position [1302, 0]
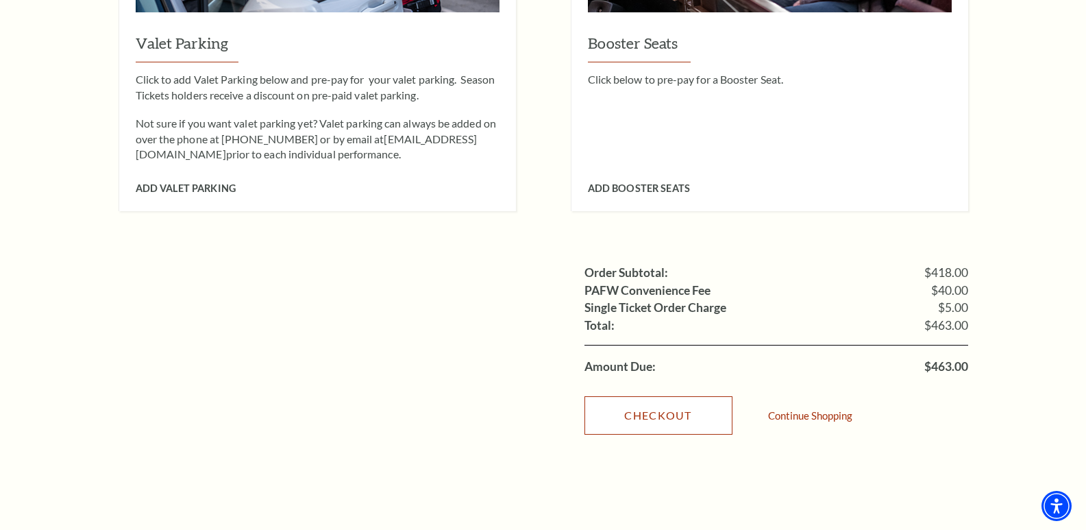
click at [663, 396] on link "Checkout" at bounding box center [658, 415] width 148 height 38
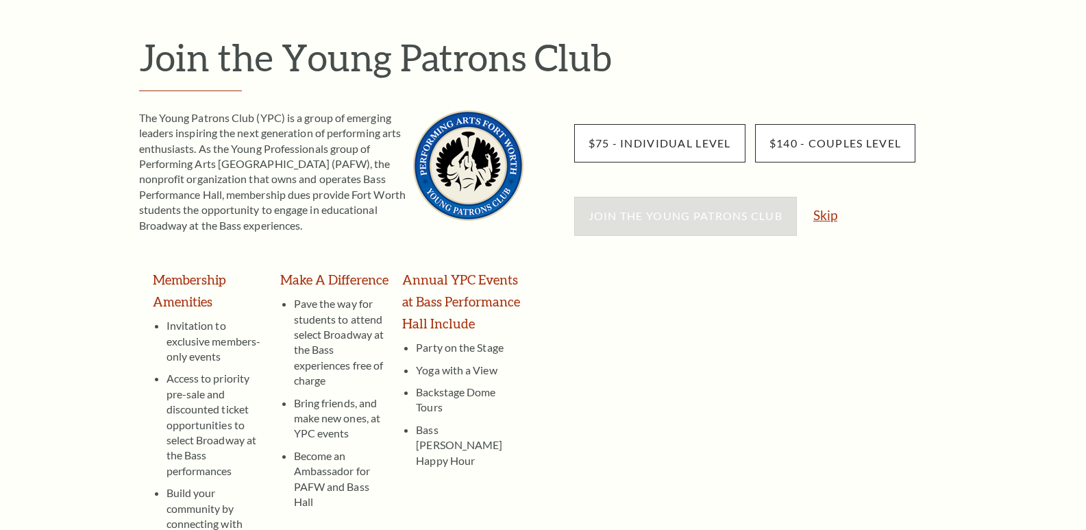
click at [829, 219] on link "Skip" at bounding box center [825, 214] width 24 height 13
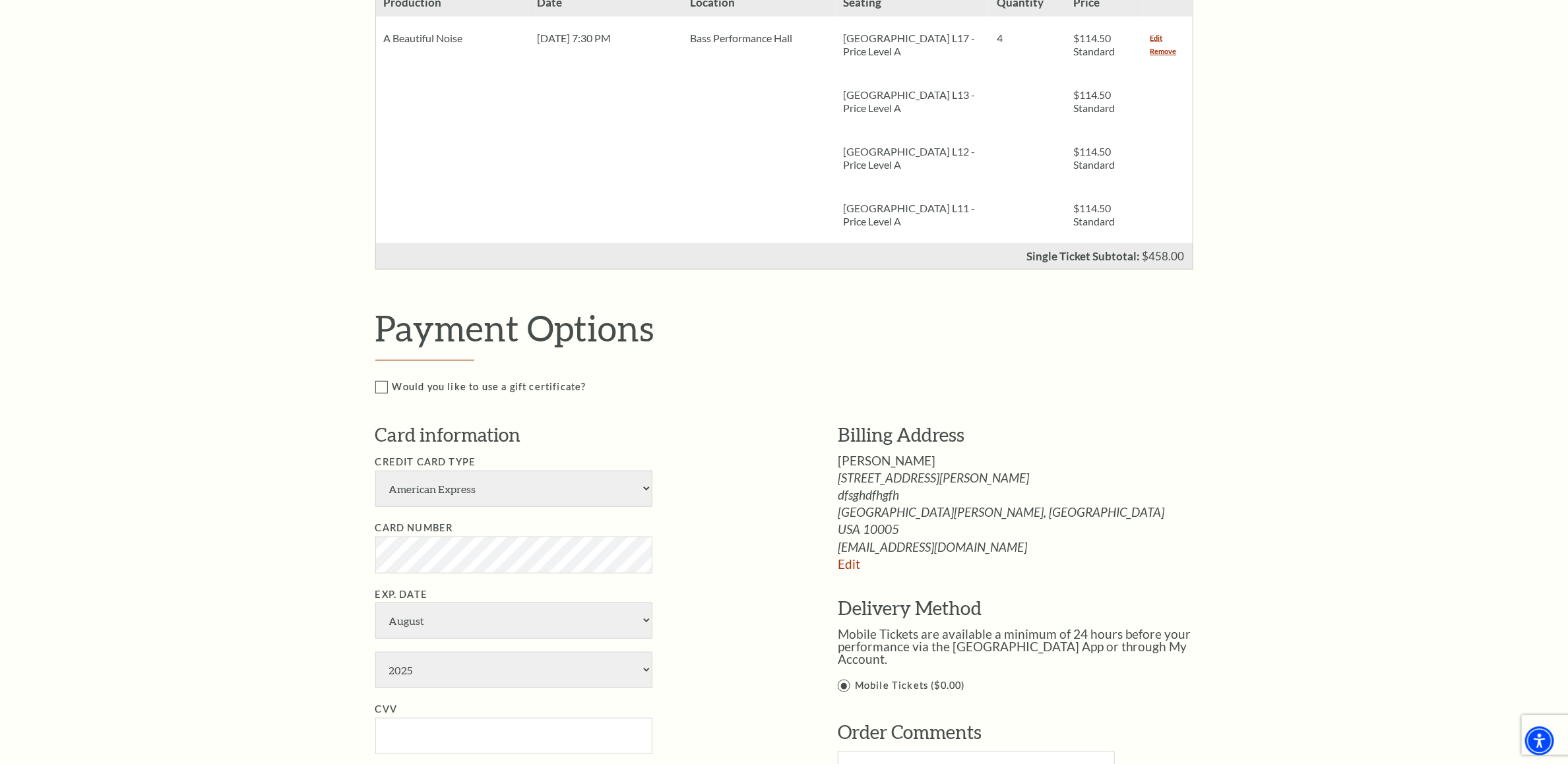
scroll to position [462, 0]
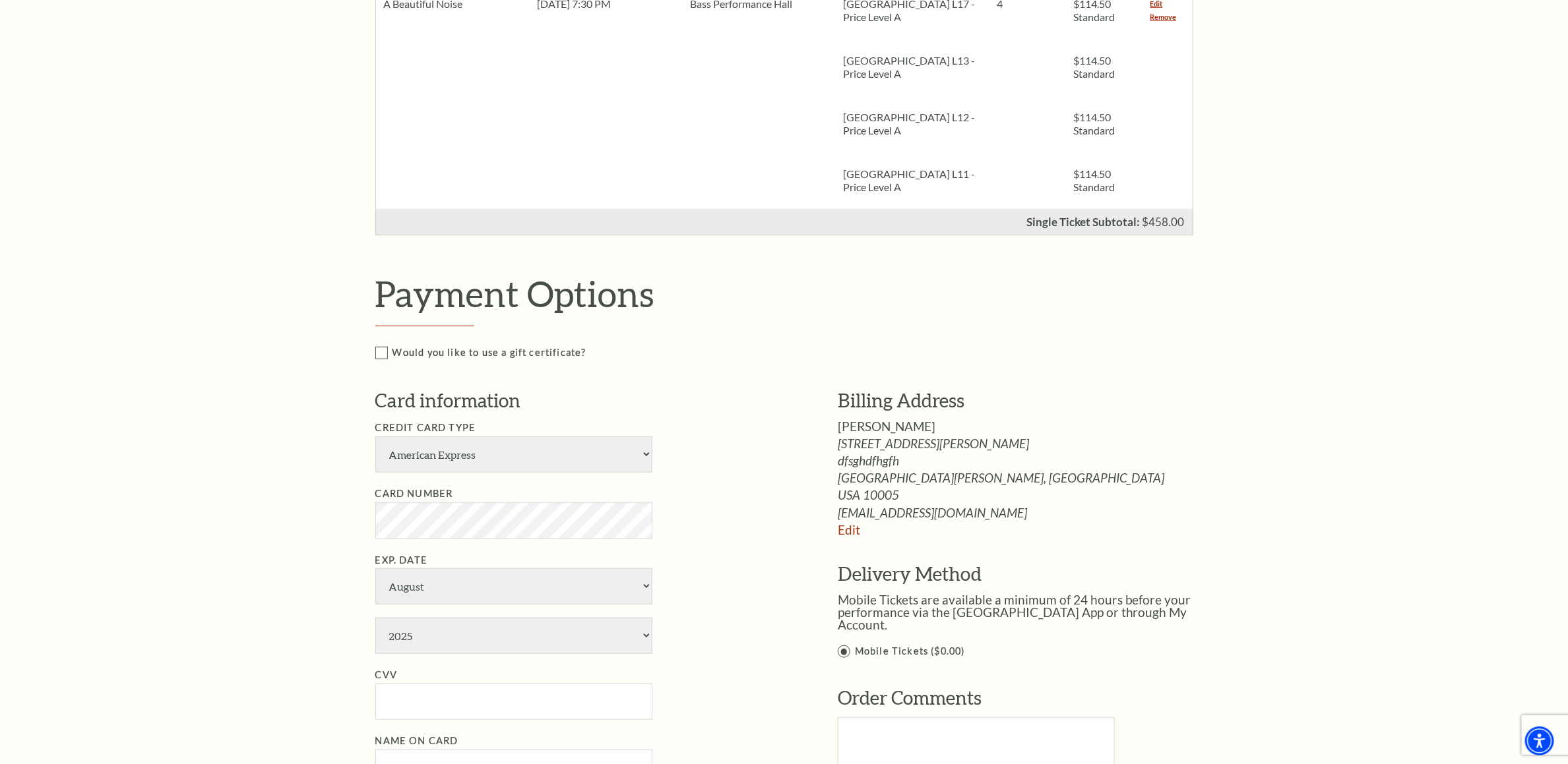
click at [1044, 485] on address "8710 [PERSON_NAME] Crest Apt. 007 dfsghdfhgfh [GEOGRAPHIC_DATA][PERSON_NAME], […" at bounding box center [1029, 477] width 383 height 82
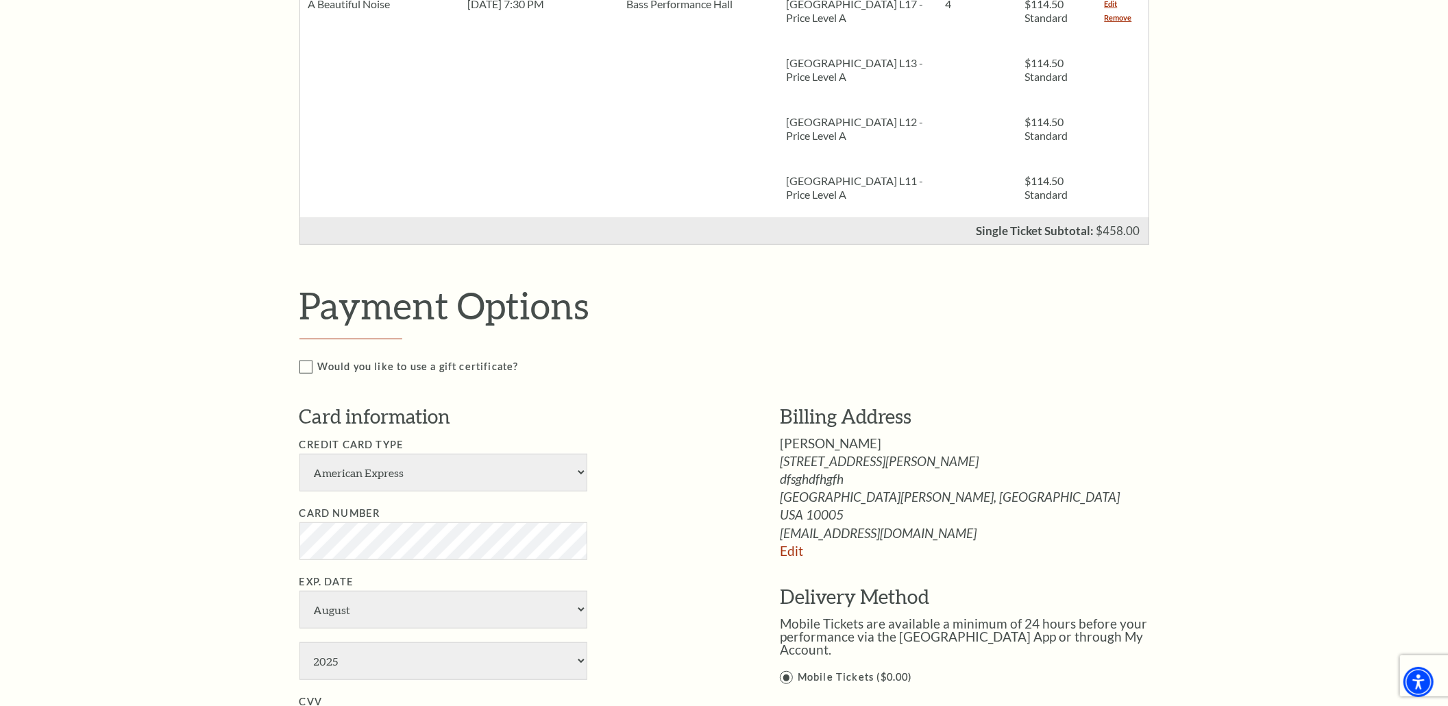
click at [1041, 465] on span "8710 Lila Crest Apt. 007" at bounding box center [979, 460] width 398 height 13
click at [1041, 467] on span "8710 Lila Crest Apt. 007" at bounding box center [979, 460] width 398 height 13
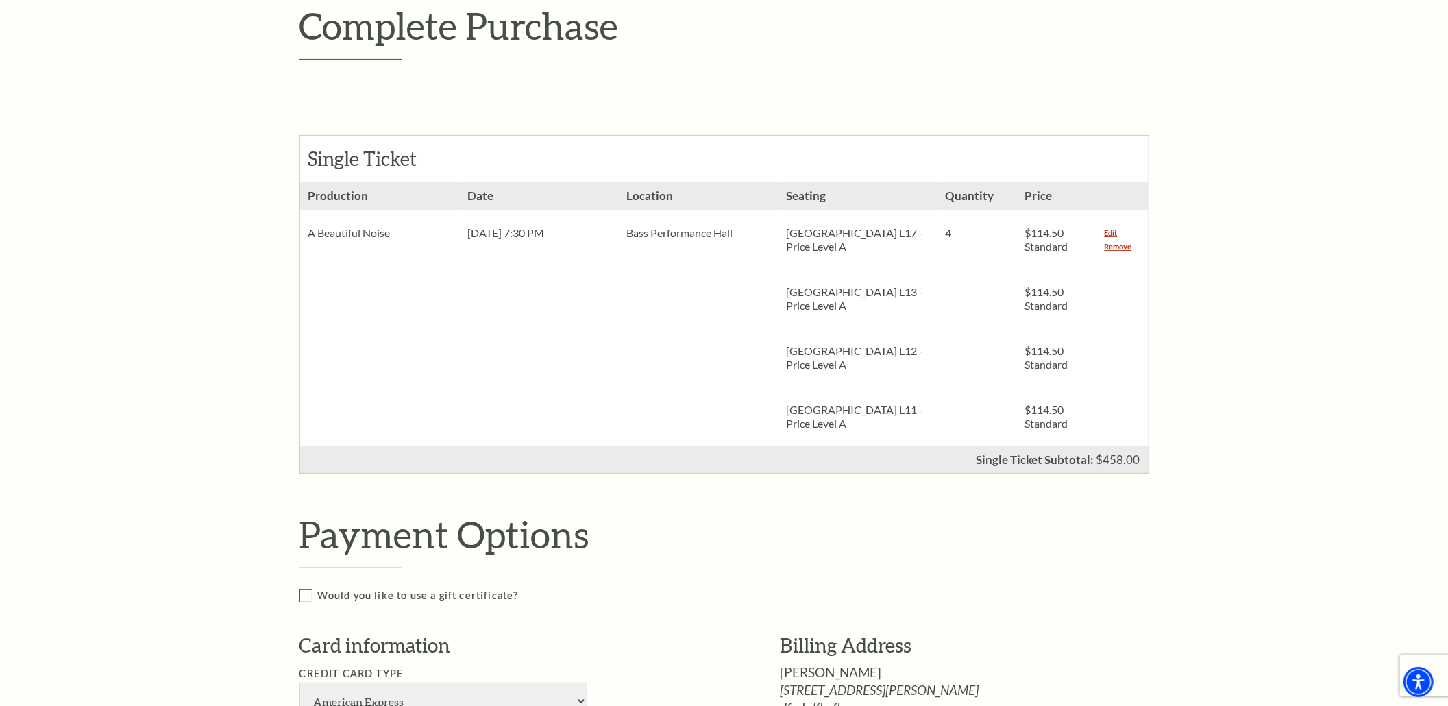
scroll to position [388, 0]
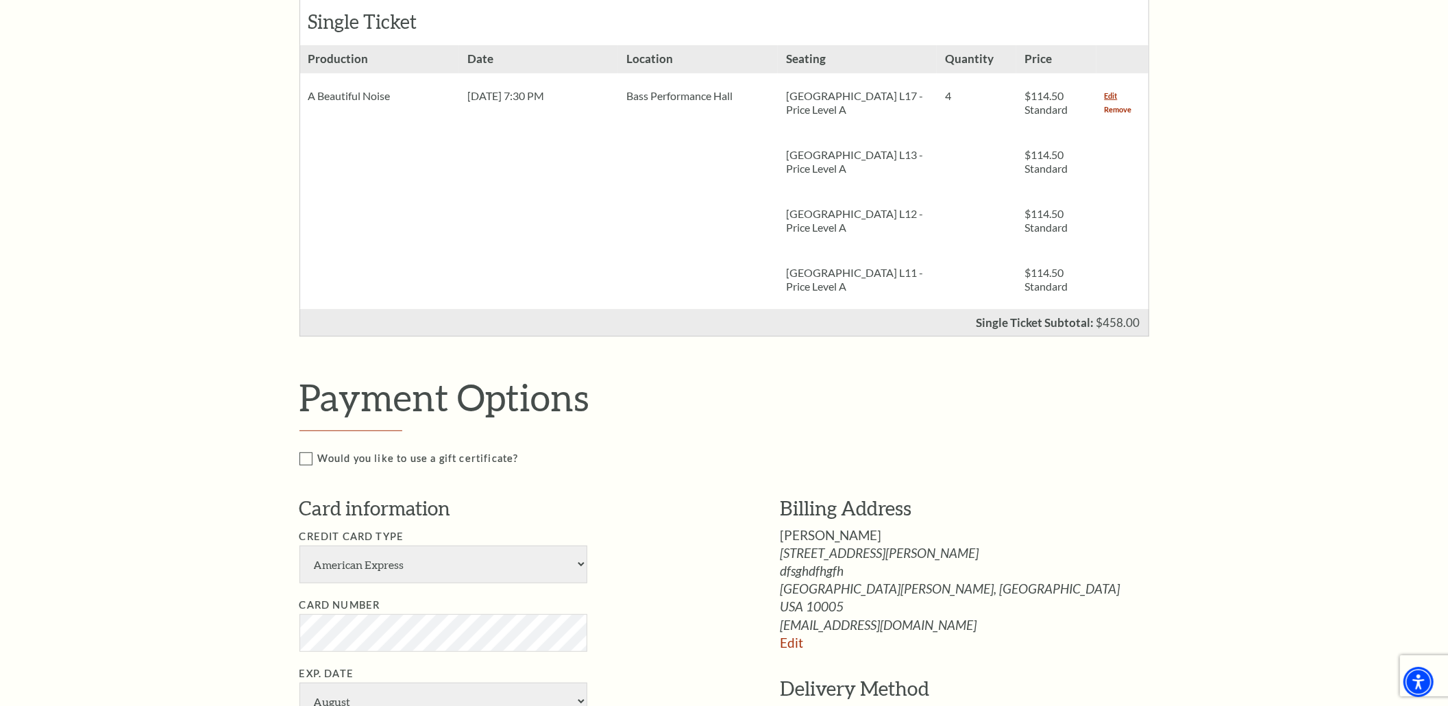
click at [1085, 111] on link "Remove" at bounding box center [1117, 110] width 27 height 14
click at [1085, 110] on link "Remove" at bounding box center [1117, 110] width 27 height 14
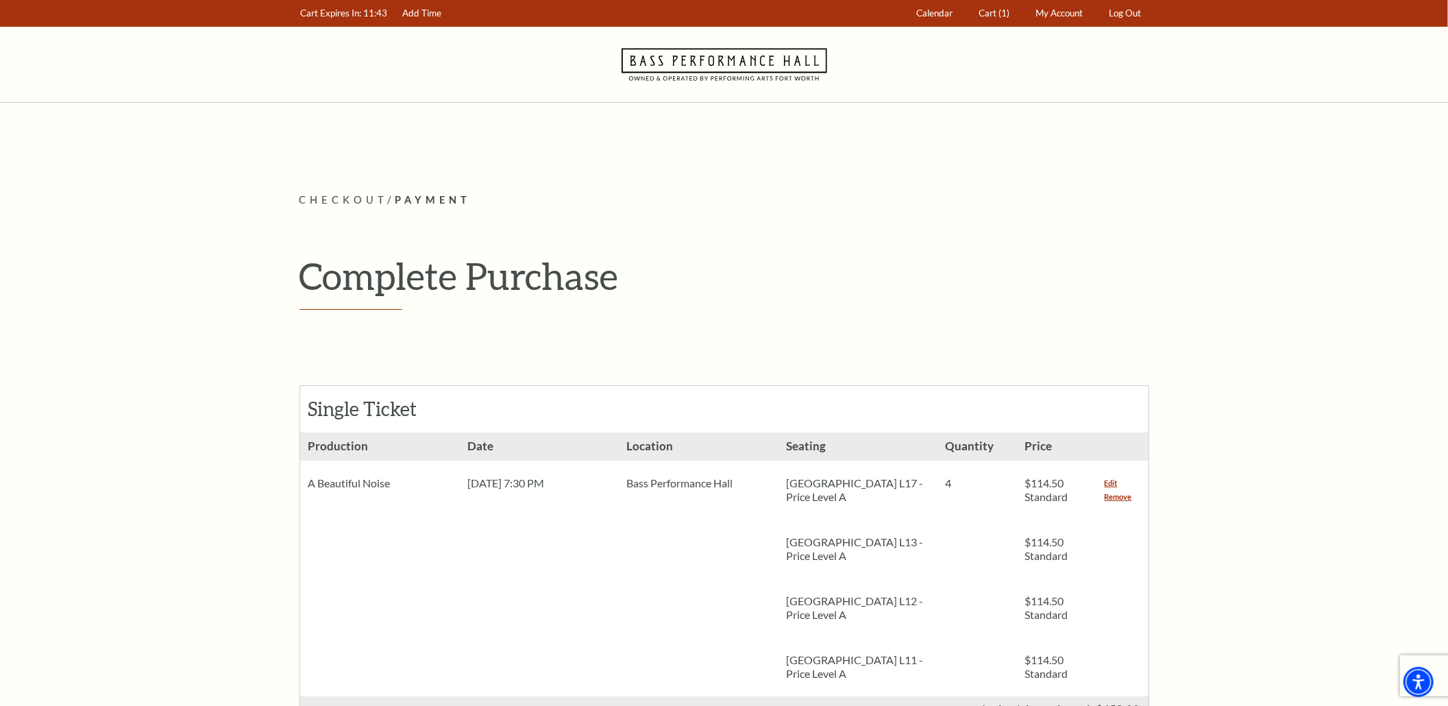
scroll to position [0, 0]
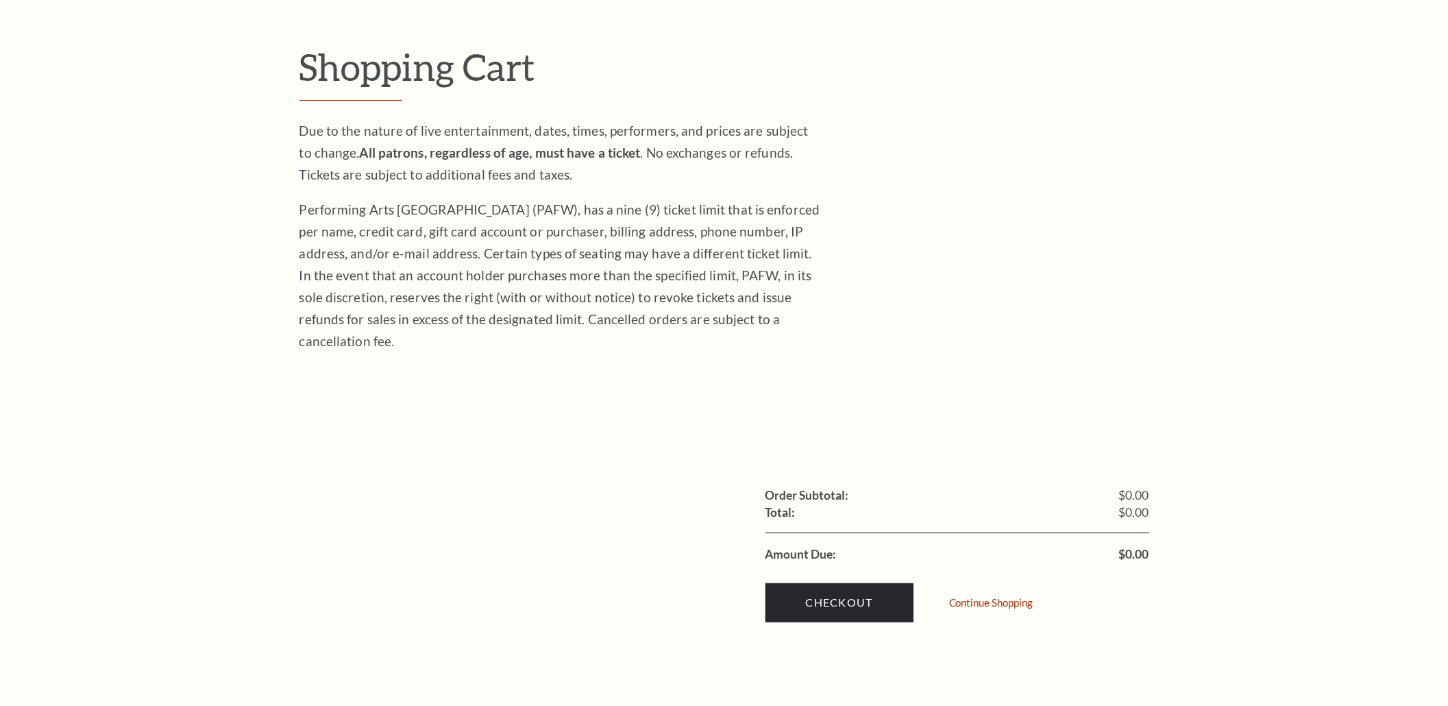
scroll to position [274, 0]
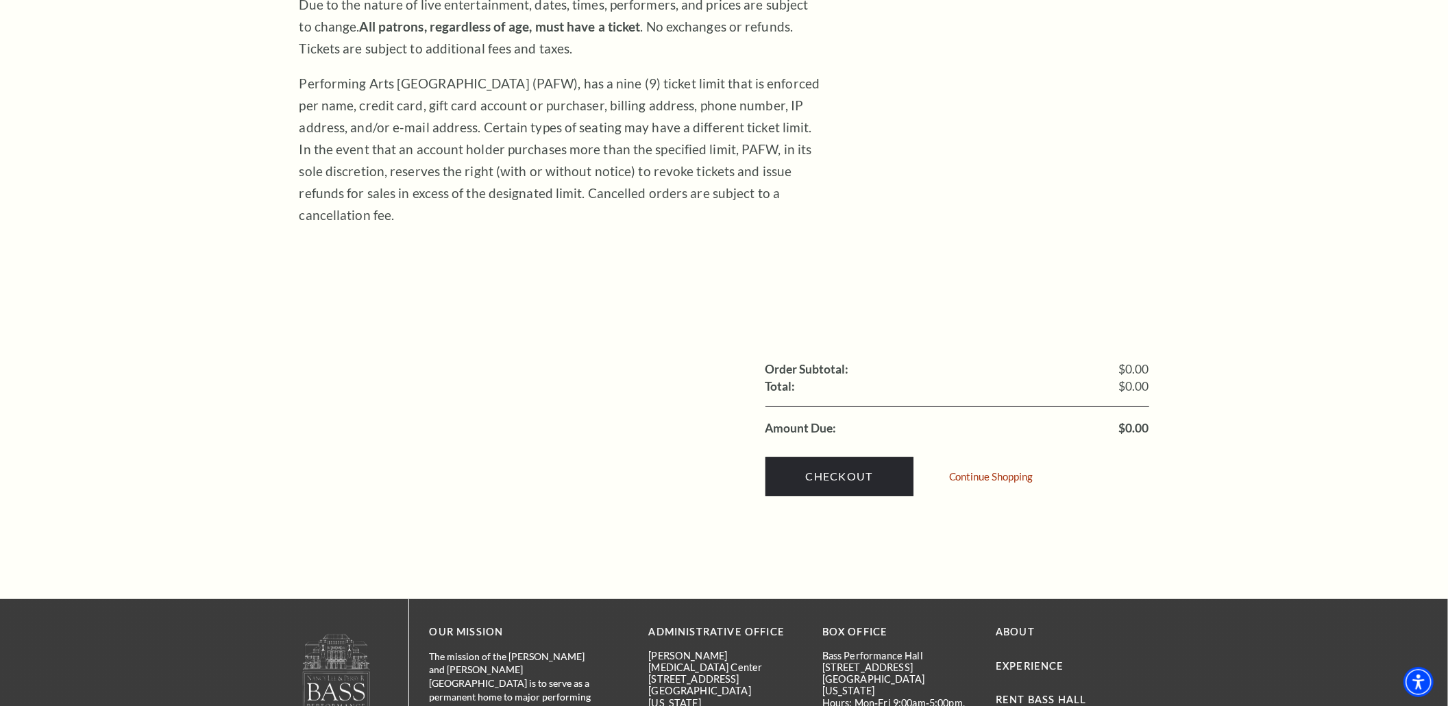
drag, startPoint x: 985, startPoint y: 464, endPoint x: 743, endPoint y: 288, distance: 299.2
click at [987, 462] on div "Continue Shopping" at bounding box center [994, 478] width 90 height 33
